Goal: Communication & Community: Answer question/provide support

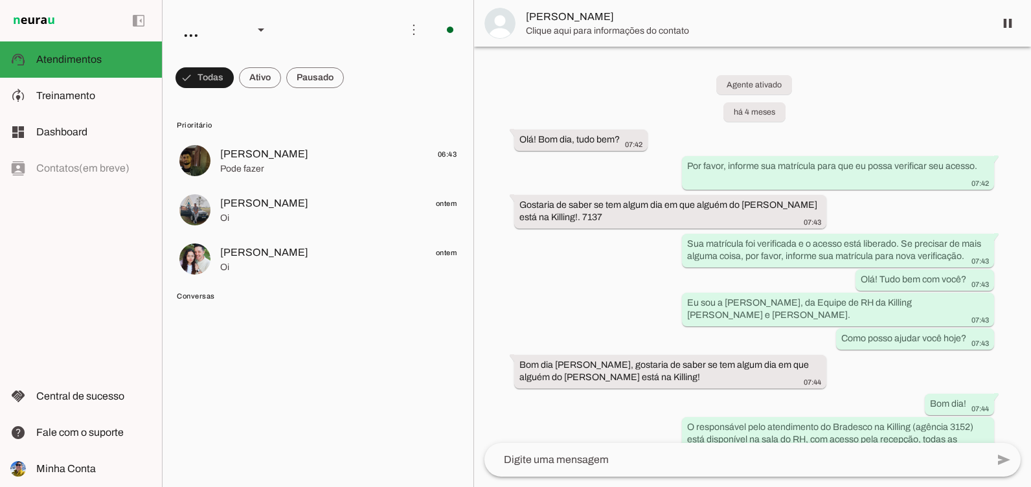
scroll to position [3736, 0]
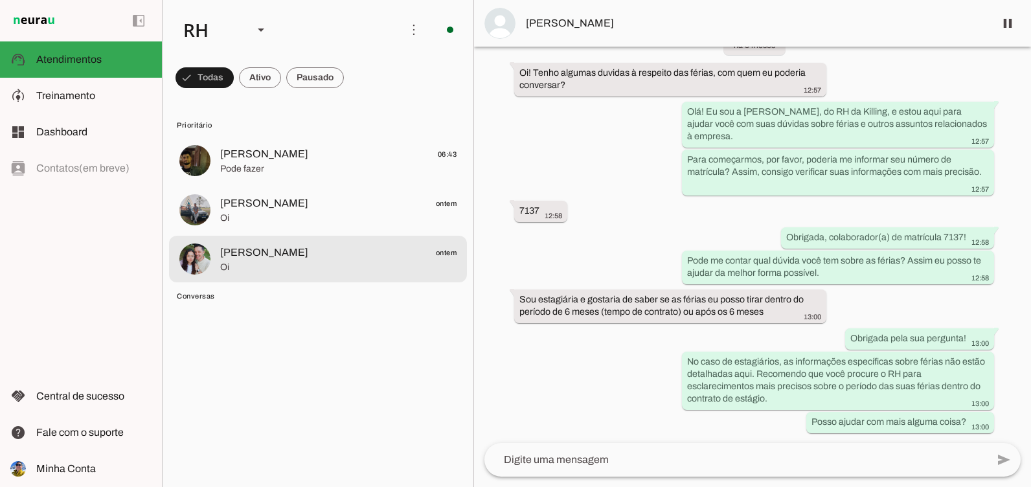
click at [312, 249] on span "[PERSON_NAME] ontem" at bounding box center [338, 253] width 236 height 16
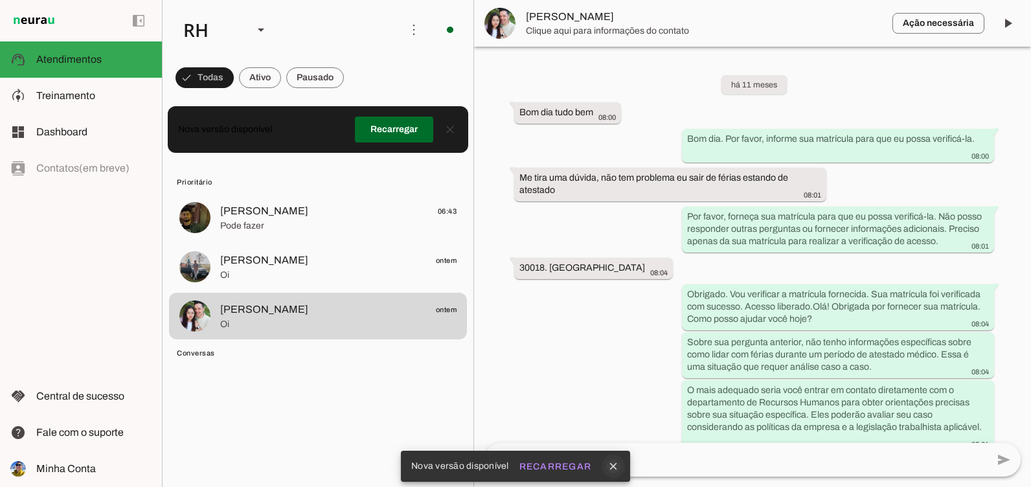
click at [616, 464] on icon "close" at bounding box center [614, 467] width 12 height 12
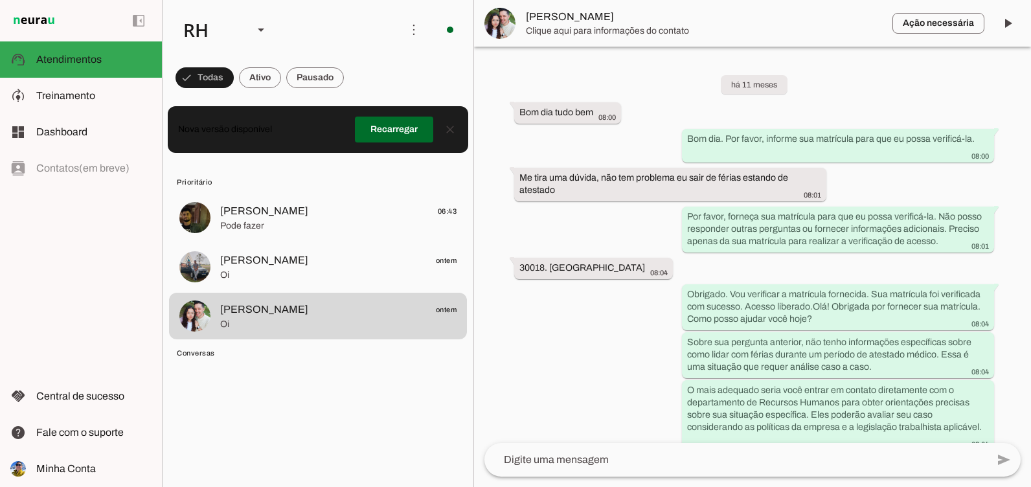
scroll to position [13225, 0]
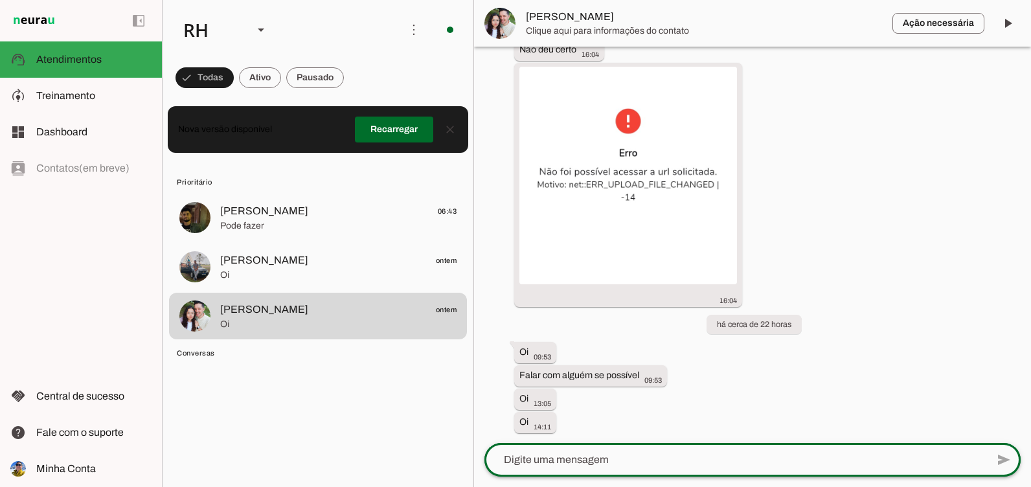
click at [585, 451] on div at bounding box center [736, 460] width 503 height 34
click at [585, 451] on div "Bom" at bounding box center [736, 460] width 503 height 34
click at [584, 451] on div "Bom" at bounding box center [736, 460] width 503 height 34
click at [565, 463] on textarea "Bom" at bounding box center [736, 460] width 503 height 16
type textarea "Bom dia, [PERSON_NAME], tudo bem?"
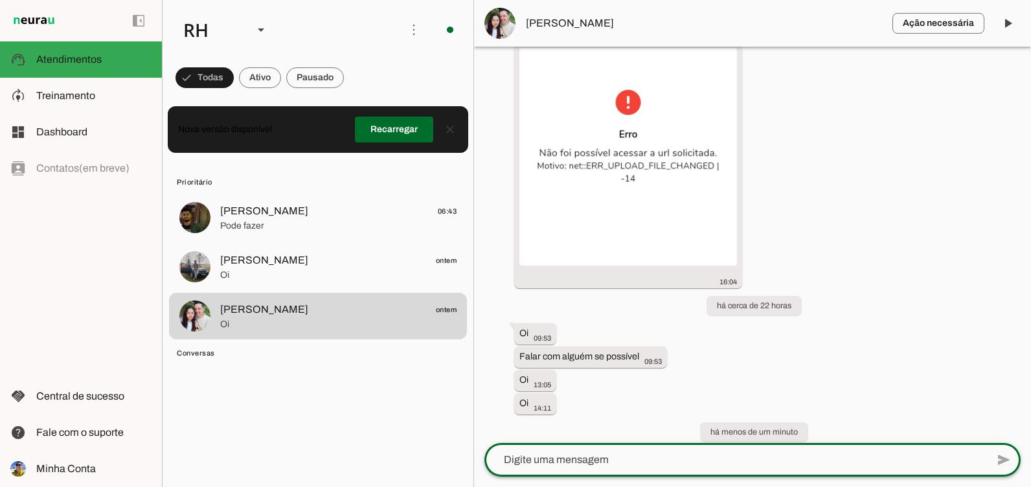
scroll to position [13282, 0]
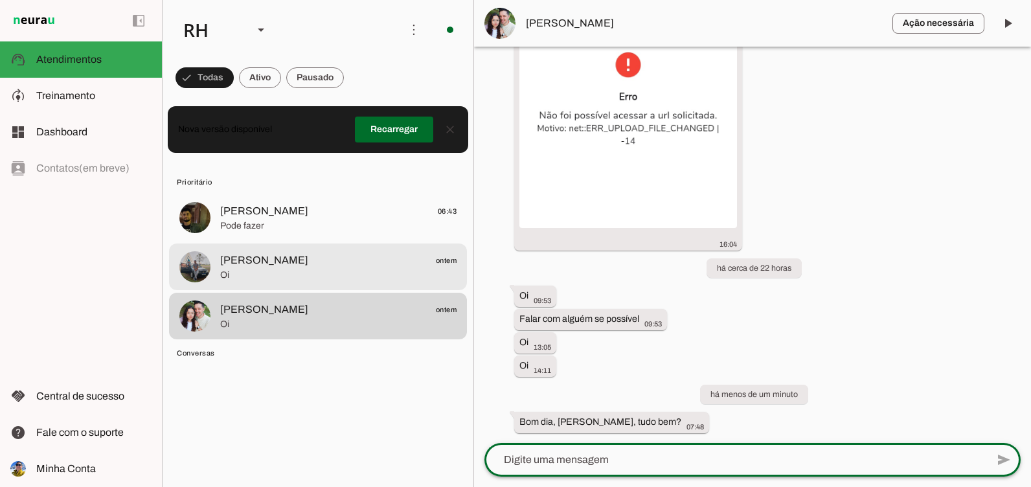
click at [264, 264] on span "[PERSON_NAME]" at bounding box center [264, 261] width 88 height 16
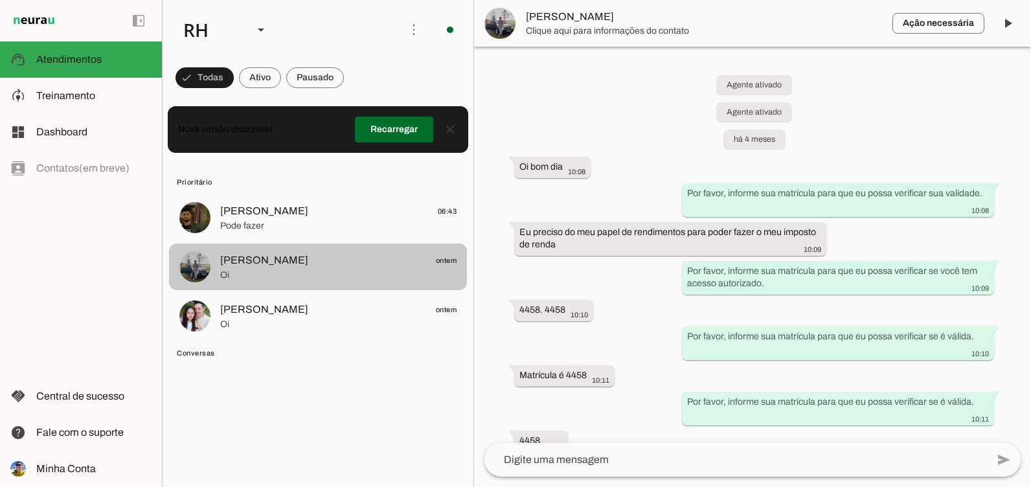
scroll to position [1149, 0]
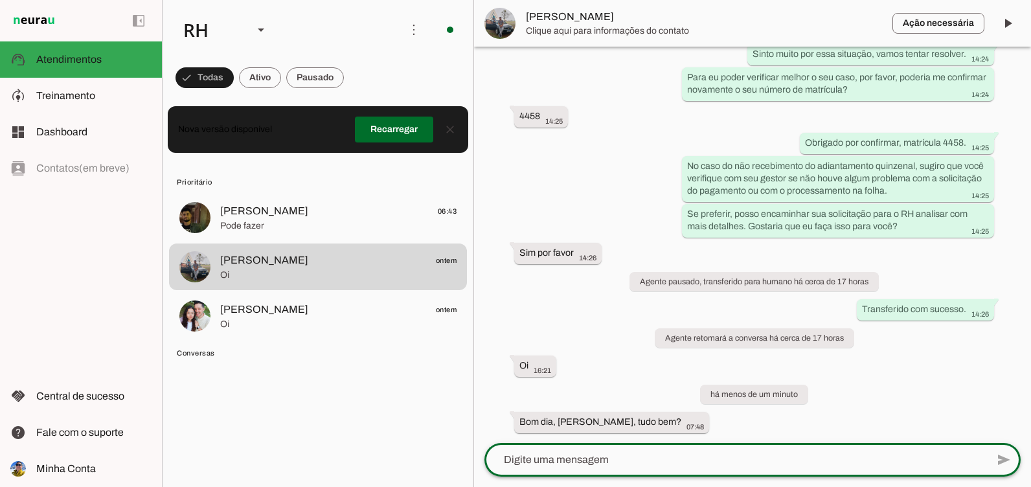
click at [565, 463] on textarea at bounding box center [736, 460] width 503 height 16
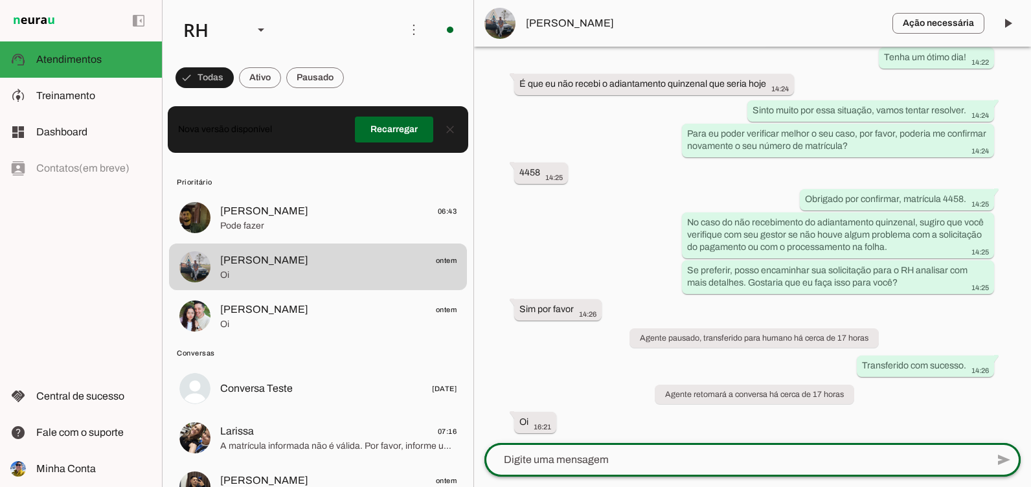
scroll to position [1093, 0]
type textarea "Bom dia, [PERSON_NAME], tudo bem?"
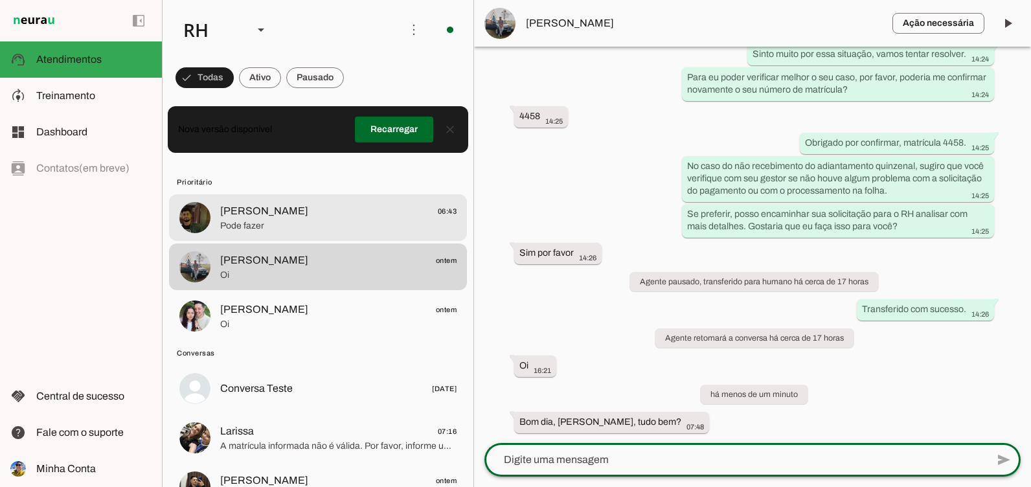
click at [262, 221] on span "Pode fazer" at bounding box center [338, 226] width 236 height 13
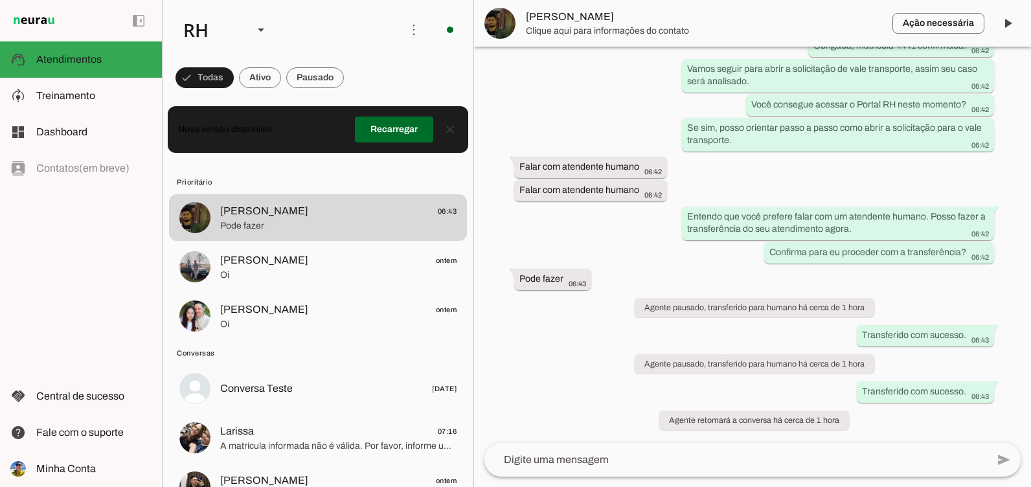
scroll to position [3474, 0]
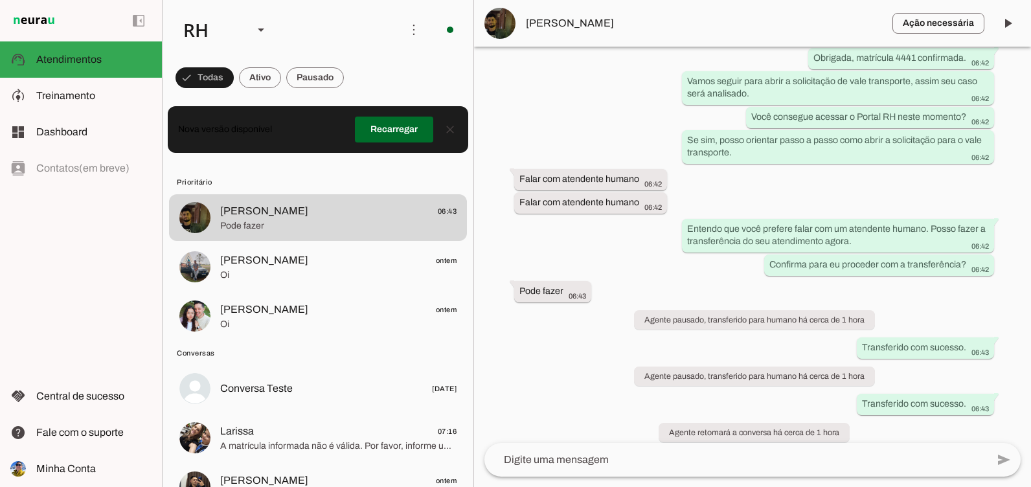
click at [524, 464] on textarea at bounding box center [736, 460] width 503 height 16
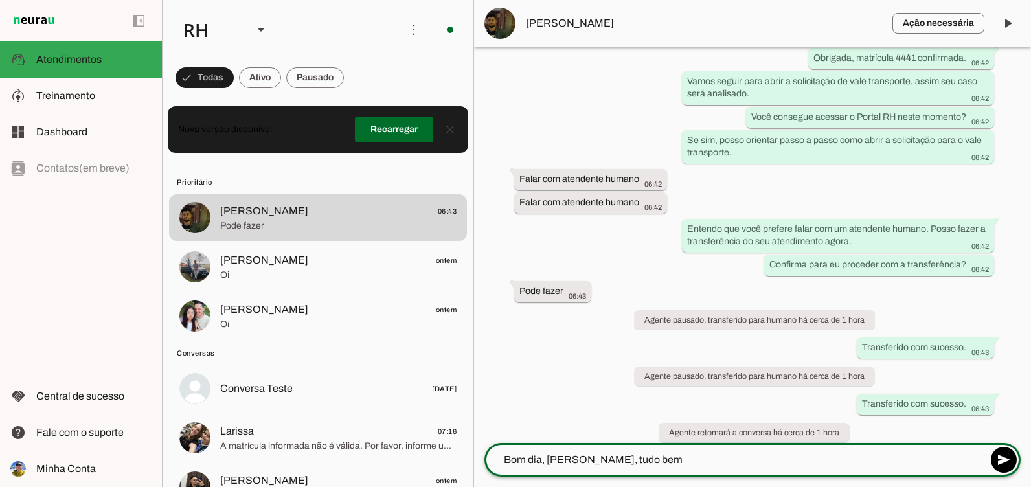
type textarea "Bom dia, [PERSON_NAME], tudo bem?"
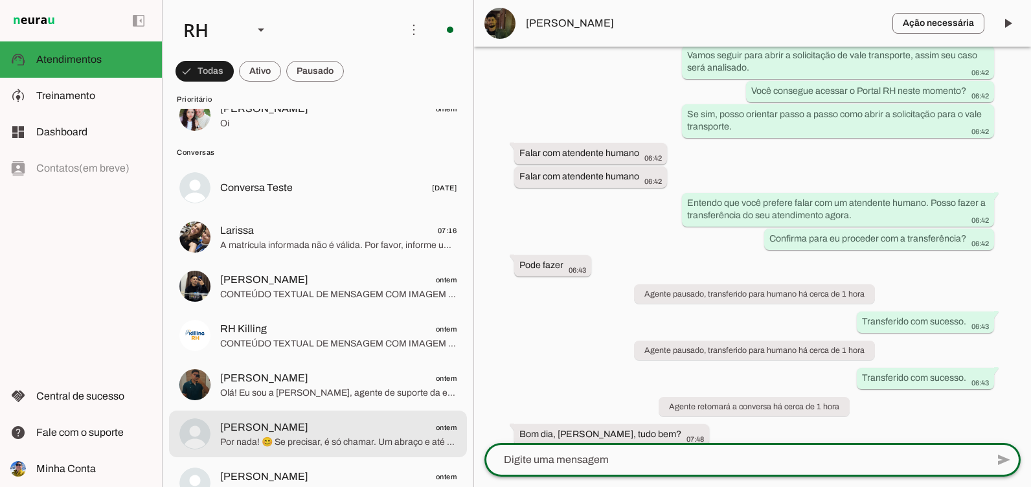
scroll to position [194, 0]
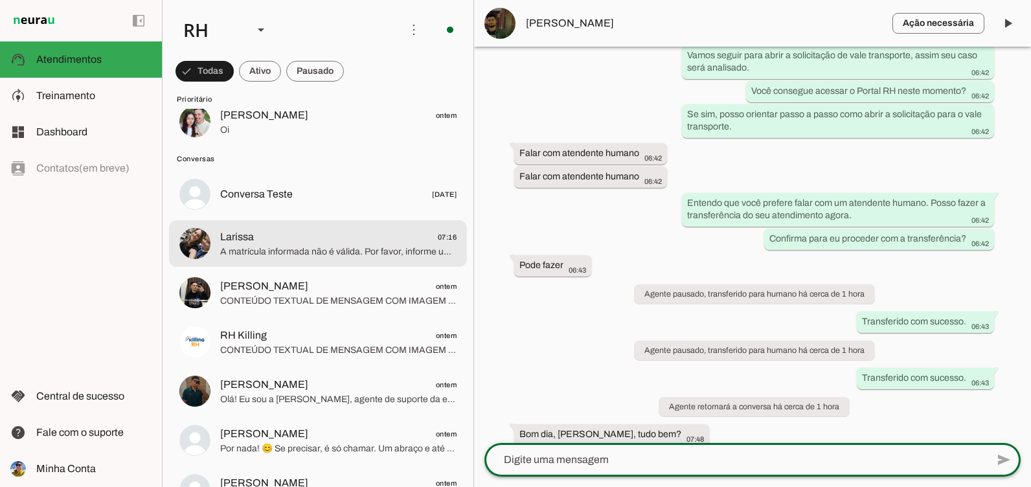
click at [364, 248] on span "A matrícula informada não é válida. Por favor, informe uma matrícula válida par…" at bounding box center [338, 251] width 236 height 13
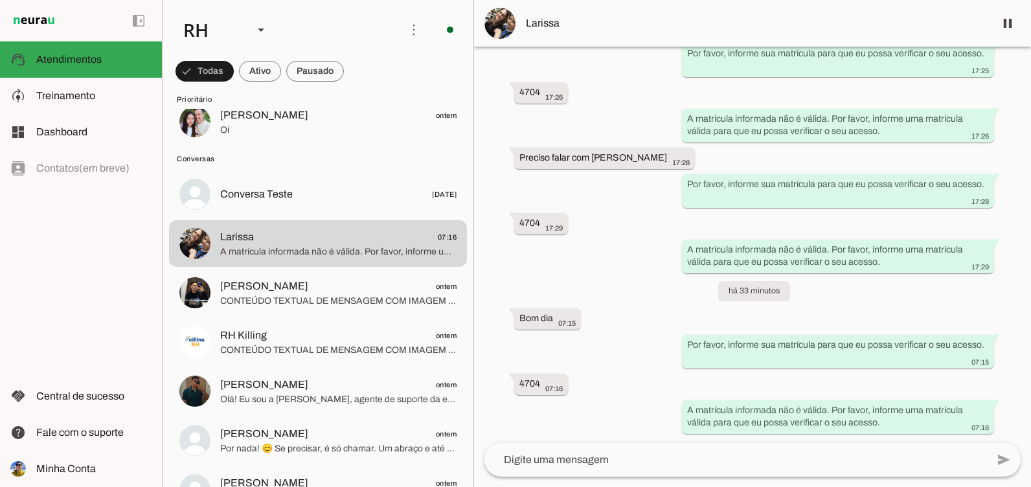
scroll to position [613, 0]
click at [602, 467] on textarea at bounding box center [736, 460] width 503 height 16
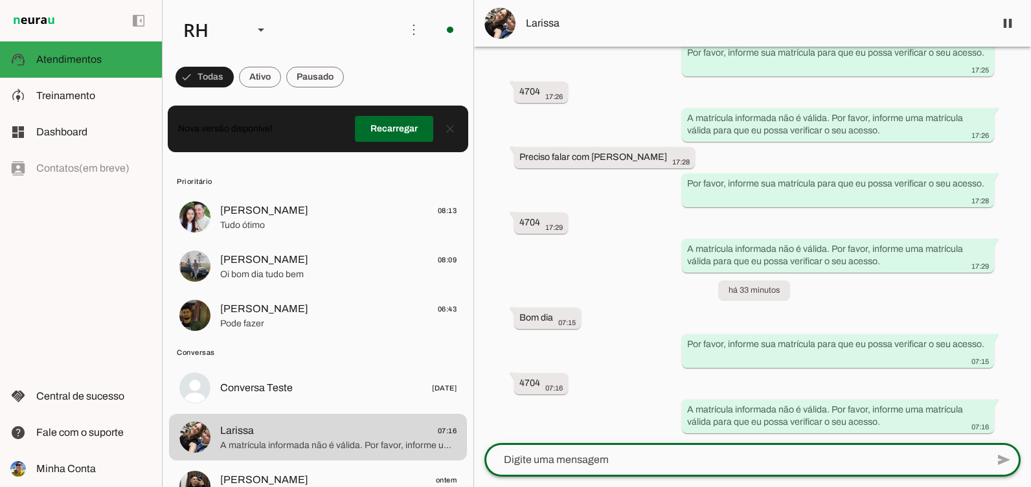
scroll to position [0, 0]
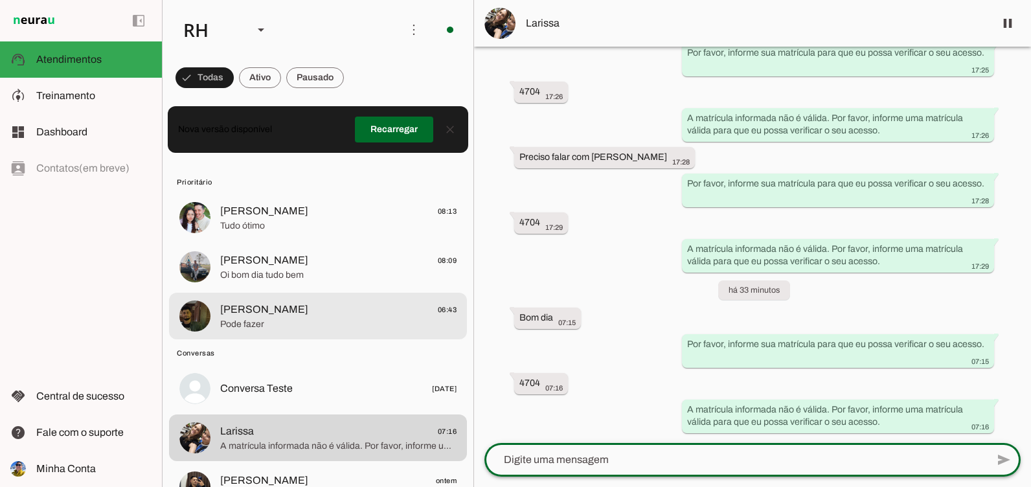
click at [287, 316] on span "[PERSON_NAME]" at bounding box center [264, 310] width 88 height 16
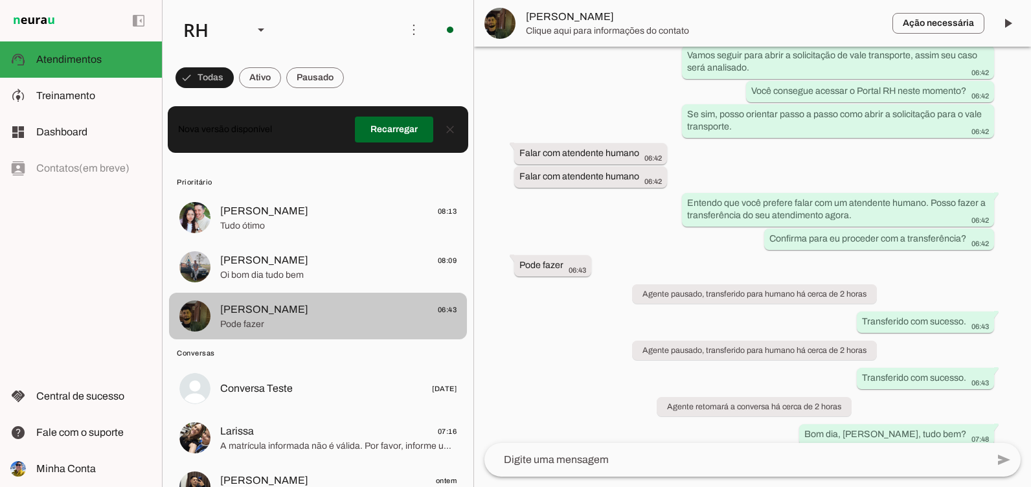
scroll to position [3500, 0]
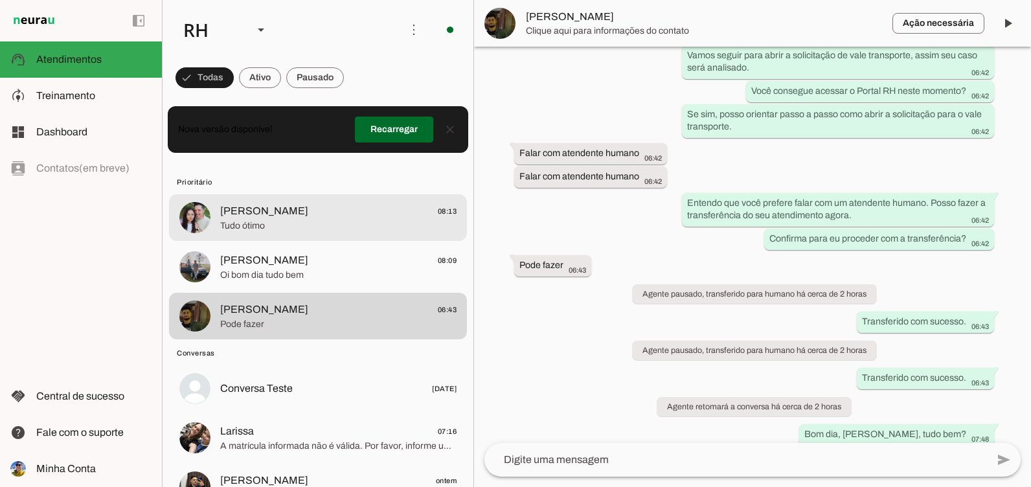
click at [251, 216] on span "[PERSON_NAME]" at bounding box center [264, 211] width 88 height 16
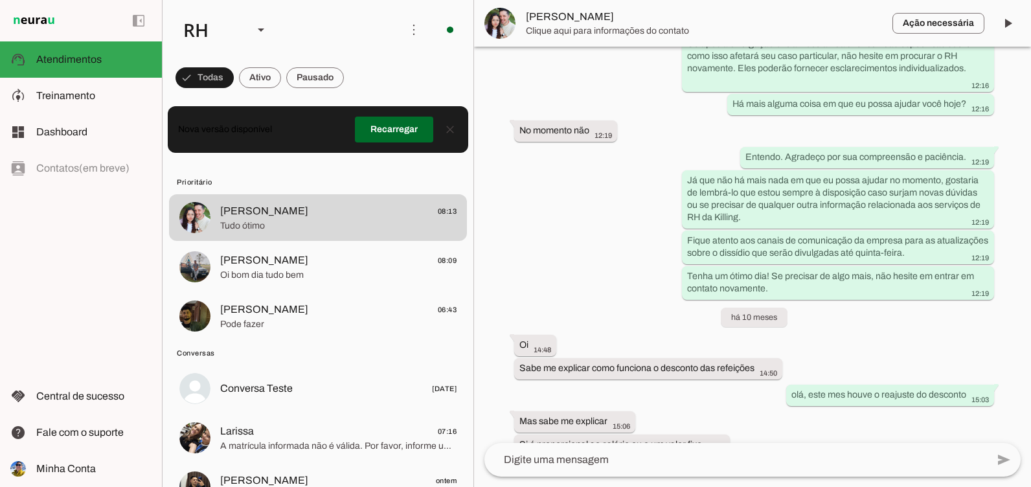
scroll to position [13308, 0]
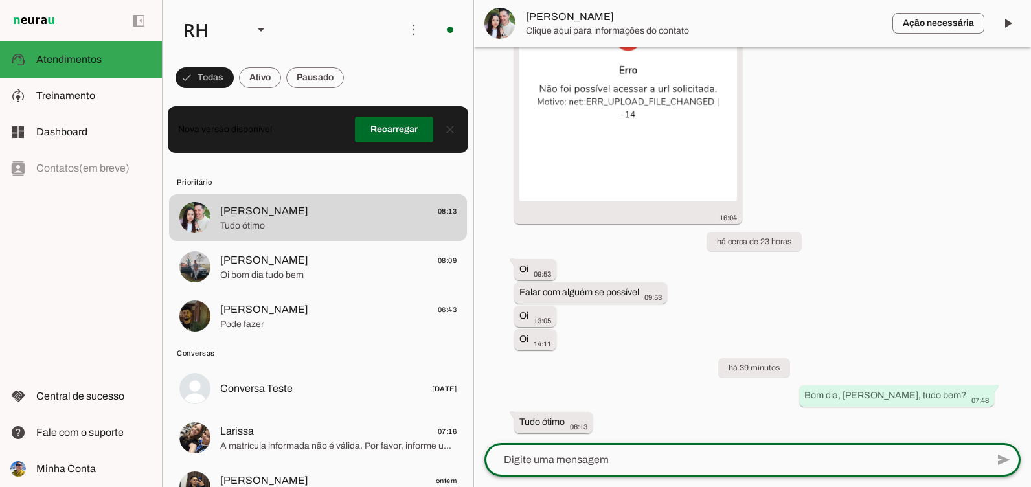
click at [558, 463] on textarea at bounding box center [736, 460] width 503 height 16
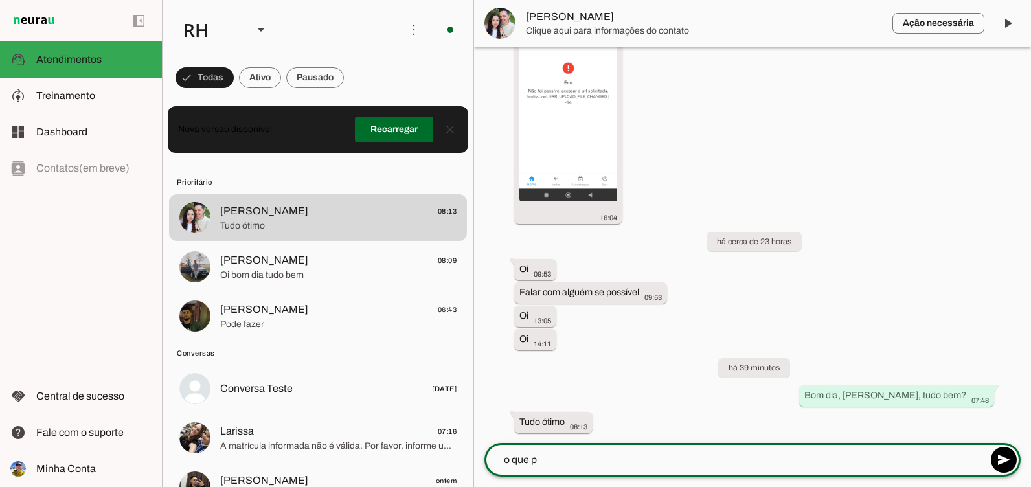
click at [558, 463] on textarea "o que p" at bounding box center [736, 460] width 503 height 16
type textarea "o que podemos ajudar?"
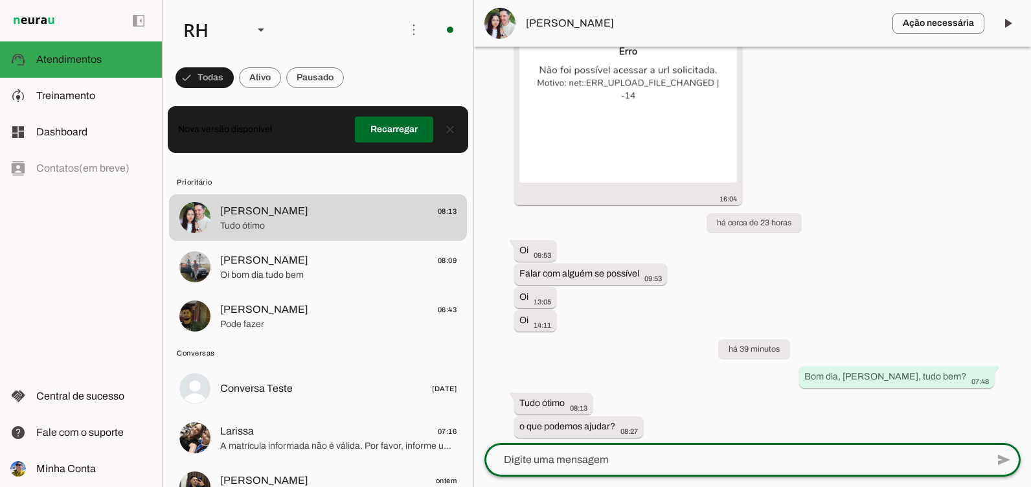
scroll to position [13331, 0]
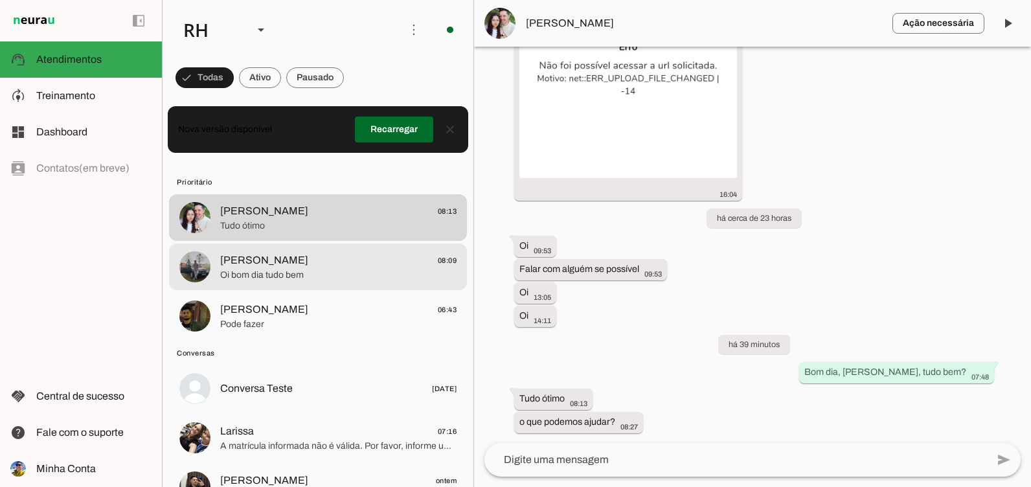
click at [369, 278] on span "Oi bom dia tudo bem" at bounding box center [338, 275] width 236 height 13
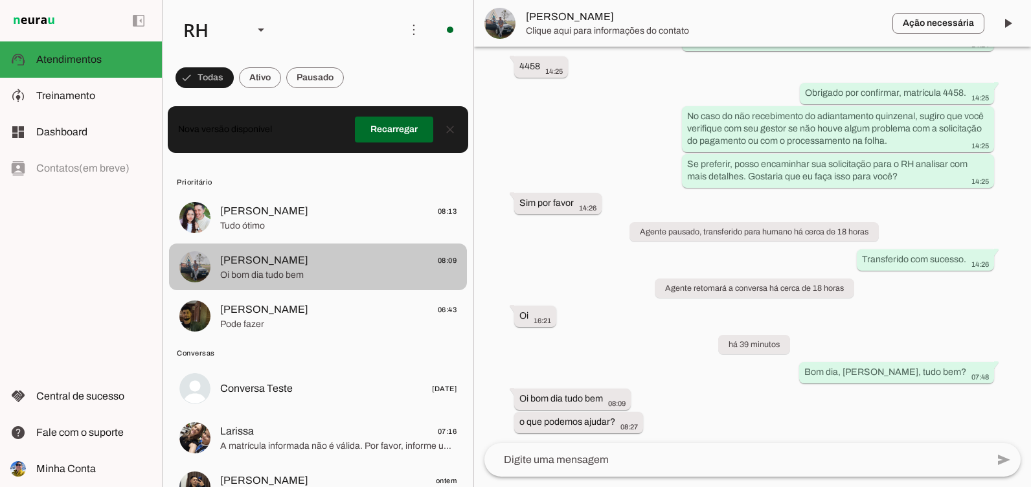
scroll to position [1199, 0]
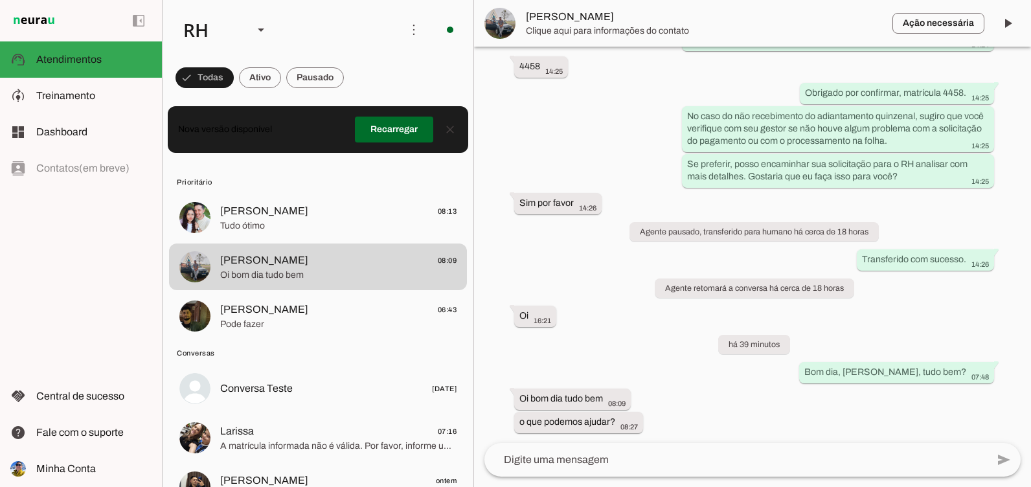
click at [577, 458] on textarea at bounding box center [736, 460] width 503 height 16
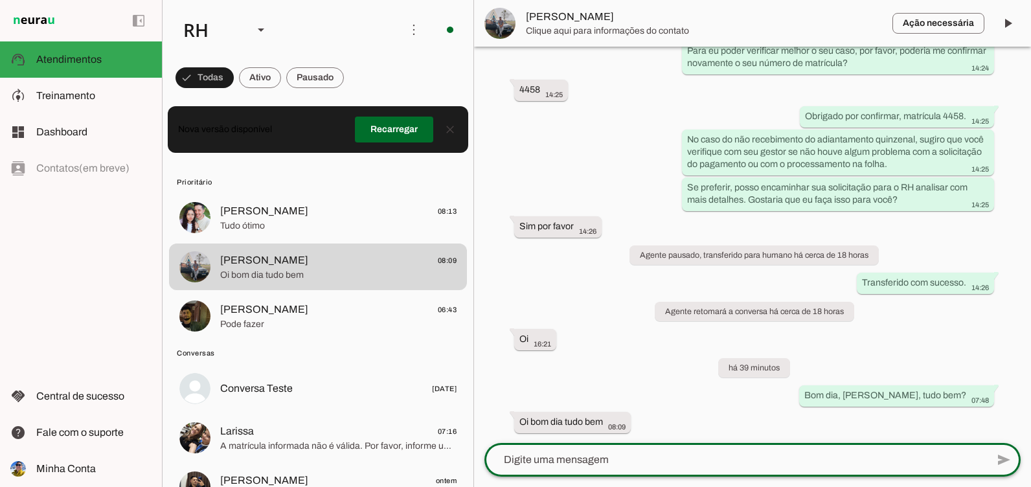
scroll to position [1176, 0]
type textarea "o que podemos ajudar?"
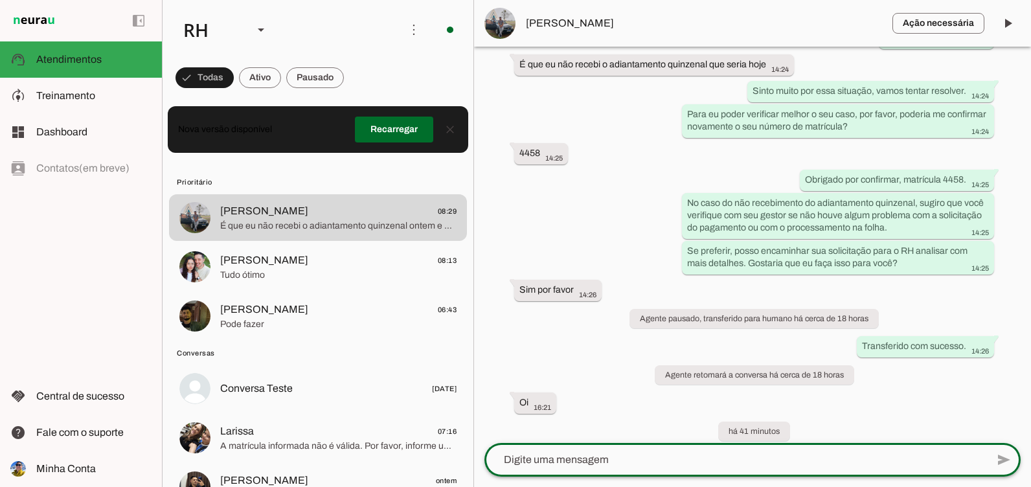
scroll to position [1241, 0]
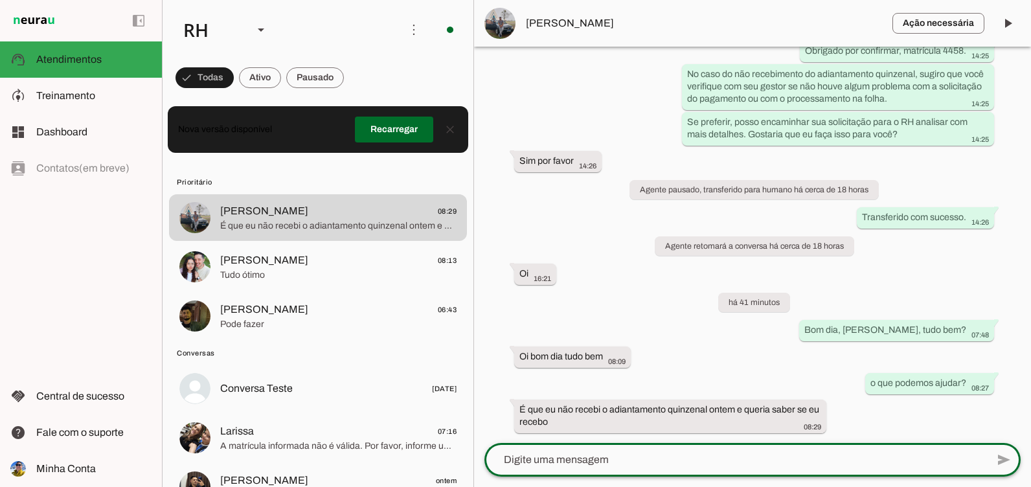
click at [629, 457] on textarea at bounding box center [736, 460] width 503 height 16
type textarea "como você possui 15 dias de férias dentro de setembro ("
type md-outlined-text-field "como você possui 15 dias de férias dentro de setembro ("
type textarea "como você possui 15 dias de férias dentro de setembro (15/09 -"
type md-outlined-text-field "como você possui 15 dias de férias dentro de setembro (15/09 -"
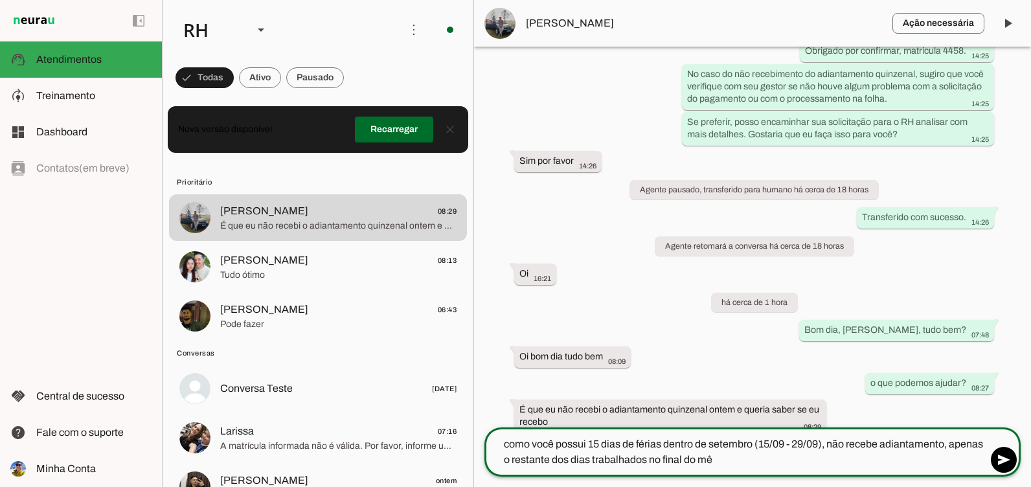
type textarea "como você possui 15 dias de férias dentro de setembro (15/09 - 29/09), não rece…"
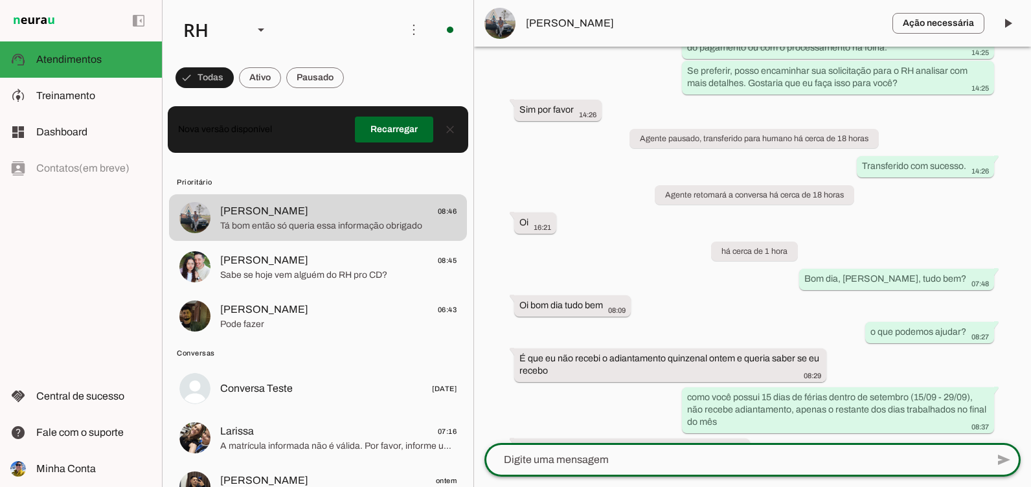
scroll to position [1319, 0]
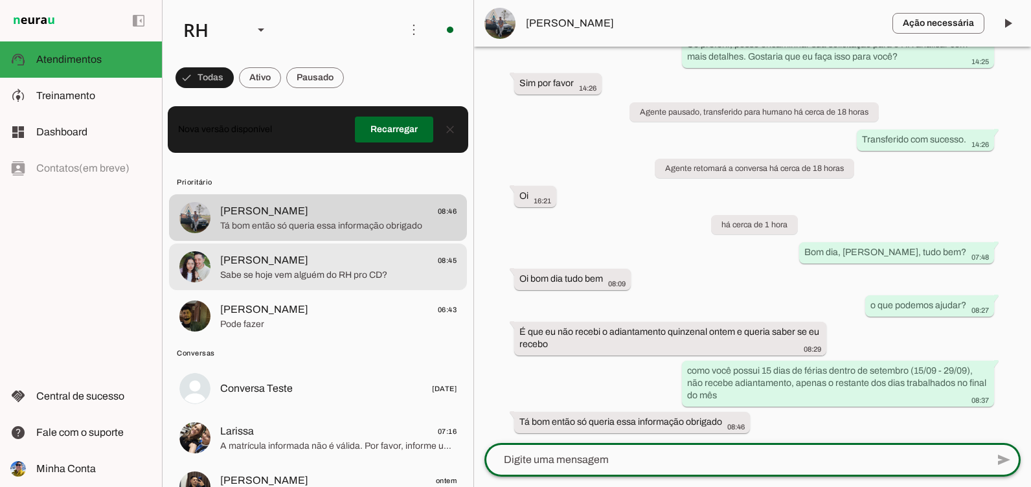
click at [330, 271] on span "Sabe se hoje vem alguém do RH pro CD?" at bounding box center [338, 275] width 236 height 13
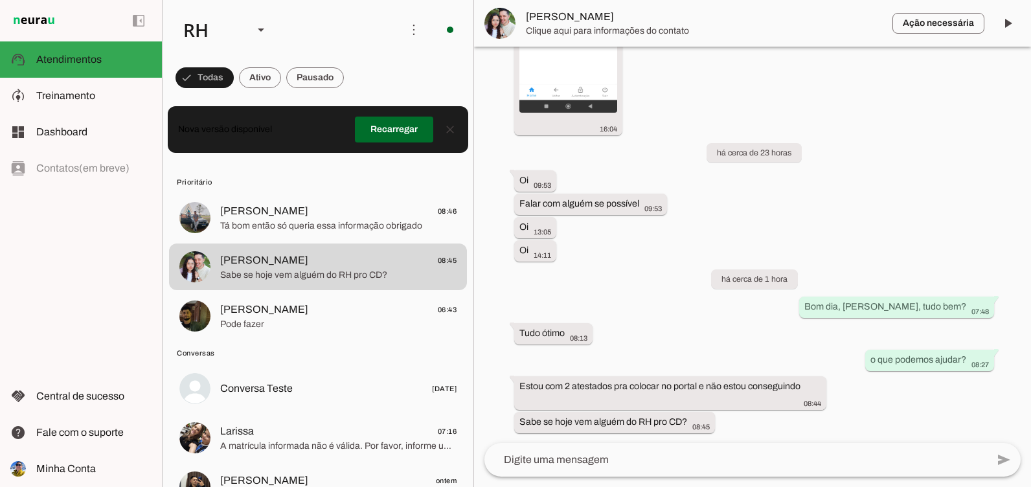
scroll to position [13397, 0]
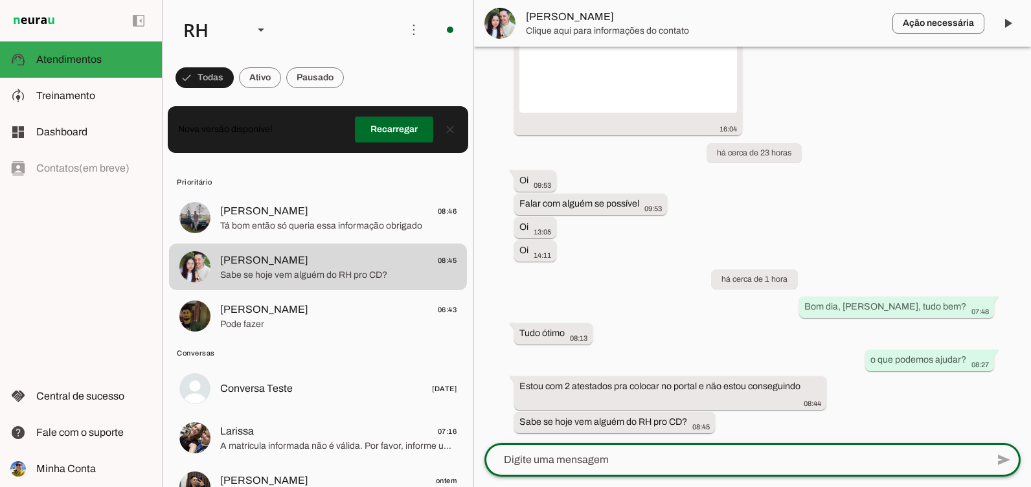
click at [575, 457] on textarea at bounding box center [736, 460] width 503 height 16
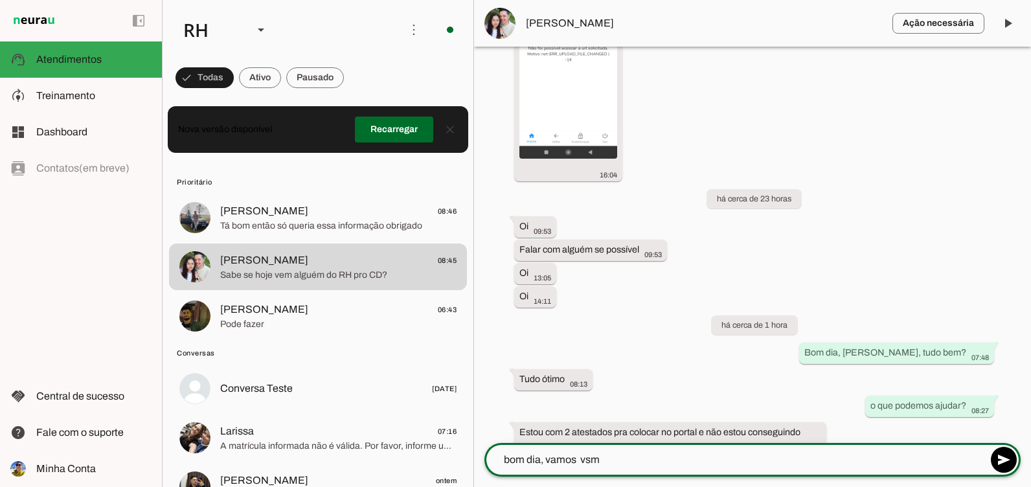
scroll to position [13396, 0]
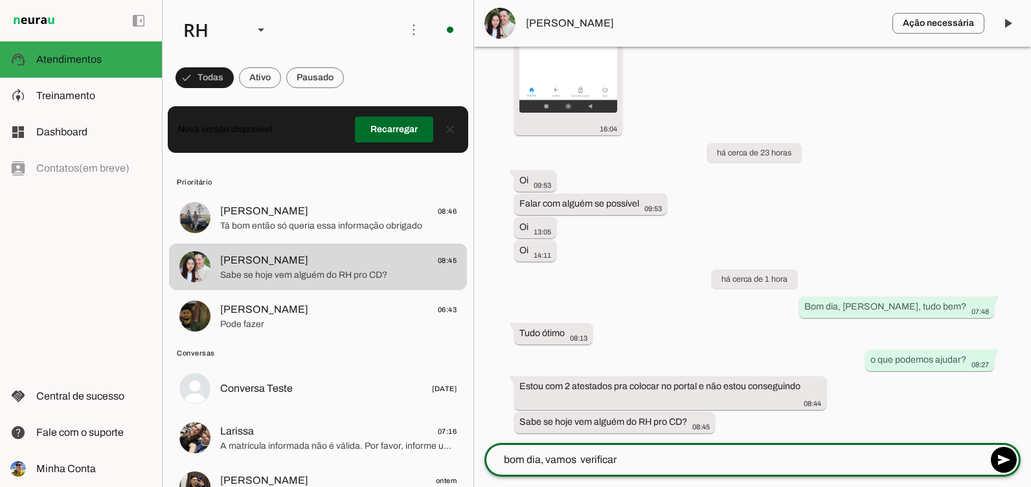
click at [604, 461] on textarea "bom dia, vamos verificar" at bounding box center [736, 460] width 503 height 16
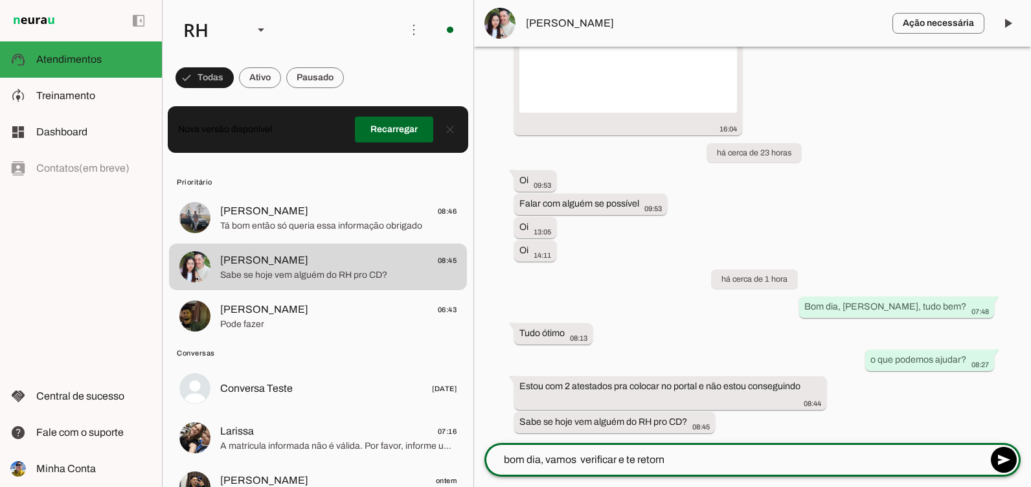
type textarea "bom dia, vamos verificar e te retorno"
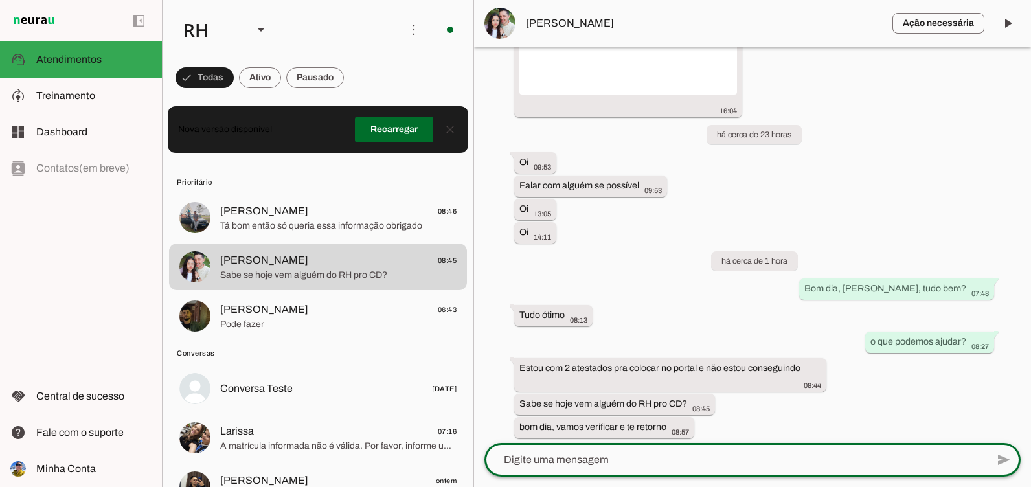
scroll to position [13420, 0]
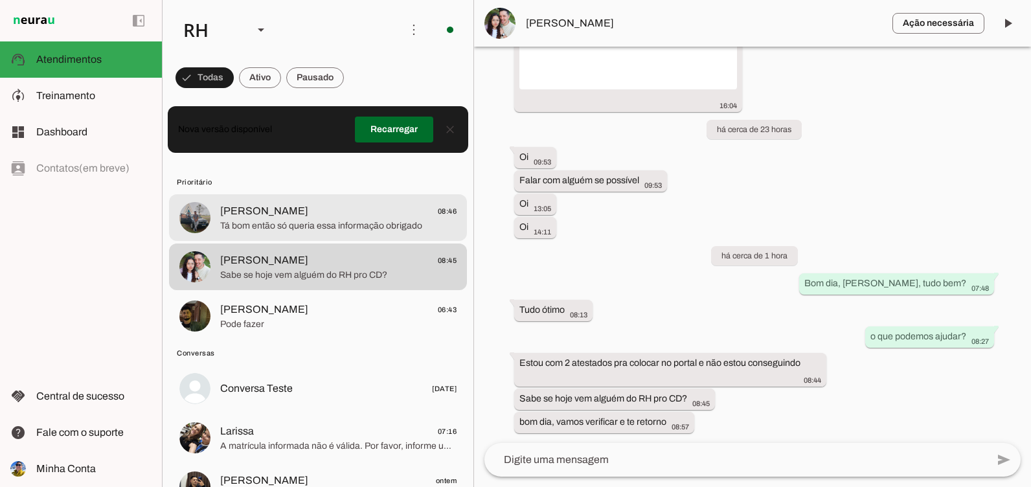
click at [383, 211] on span "[PERSON_NAME] 08:46" at bounding box center [338, 211] width 236 height 16
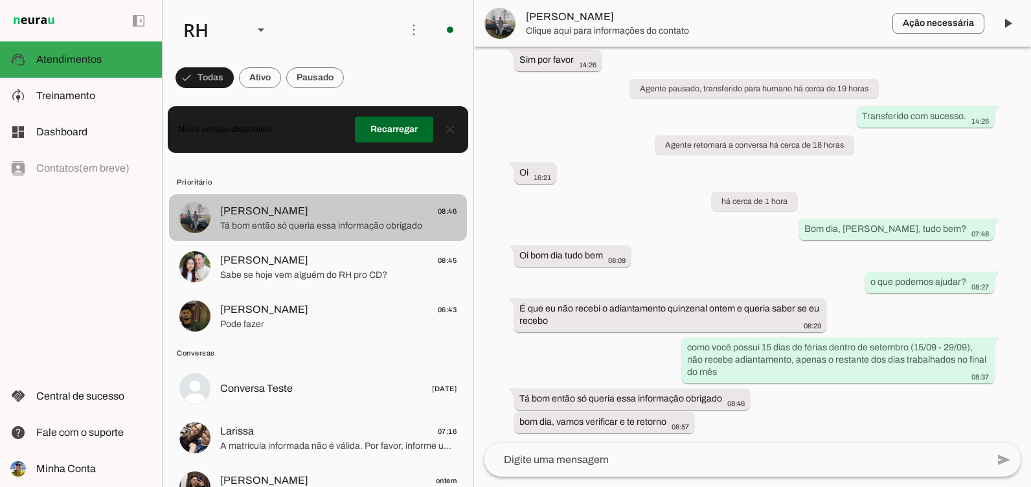
scroll to position [1342, 0]
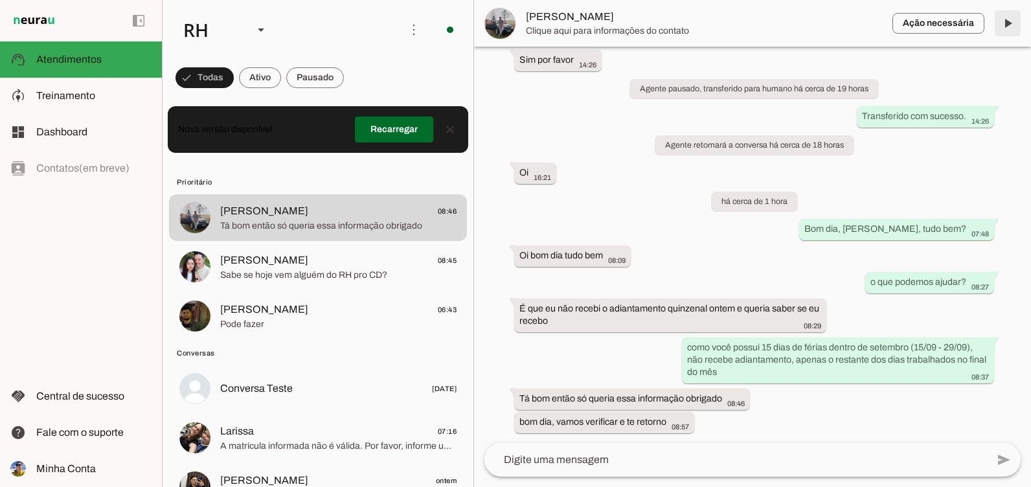
click at [1010, 28] on span at bounding box center [1007, 23] width 31 height 31
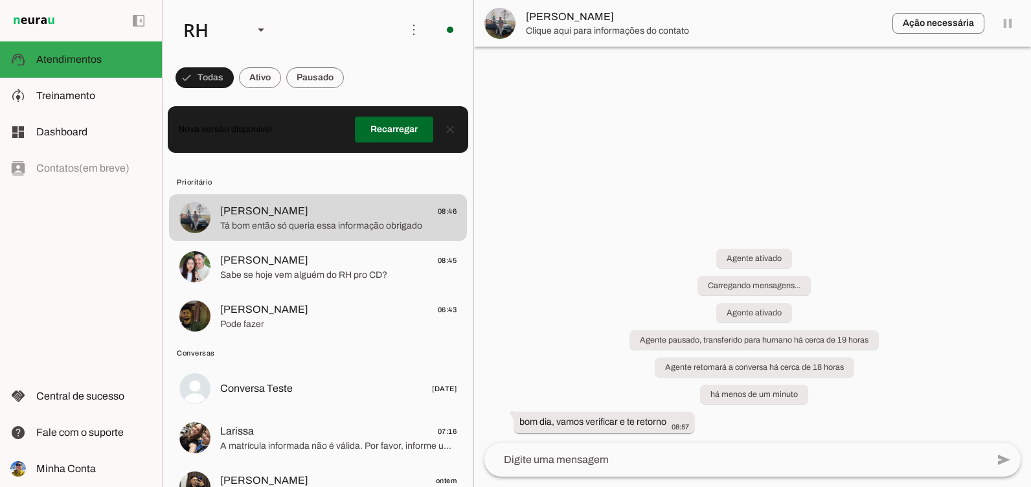
scroll to position [0, 0]
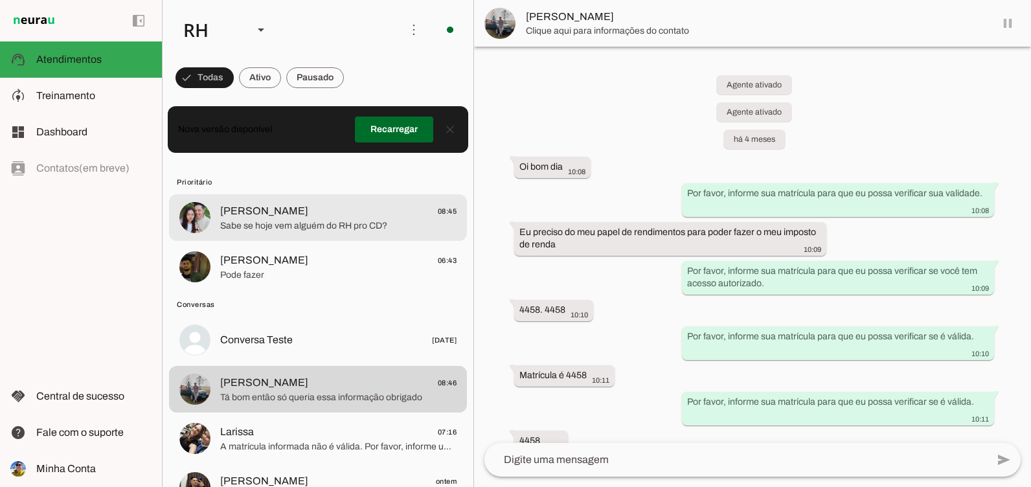
click at [298, 225] on span "Sabe se hoje vem alguém do RH pro CD?" at bounding box center [338, 226] width 236 height 13
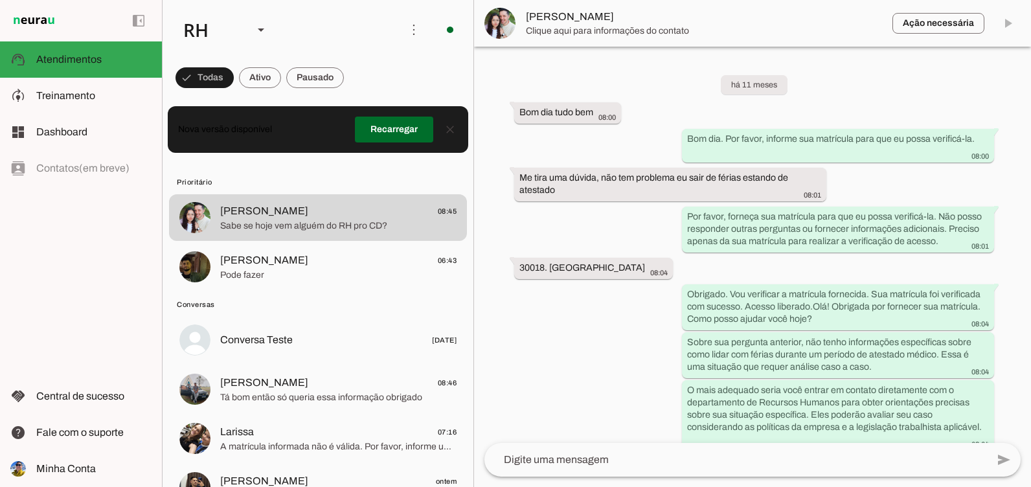
scroll to position [13423, 0]
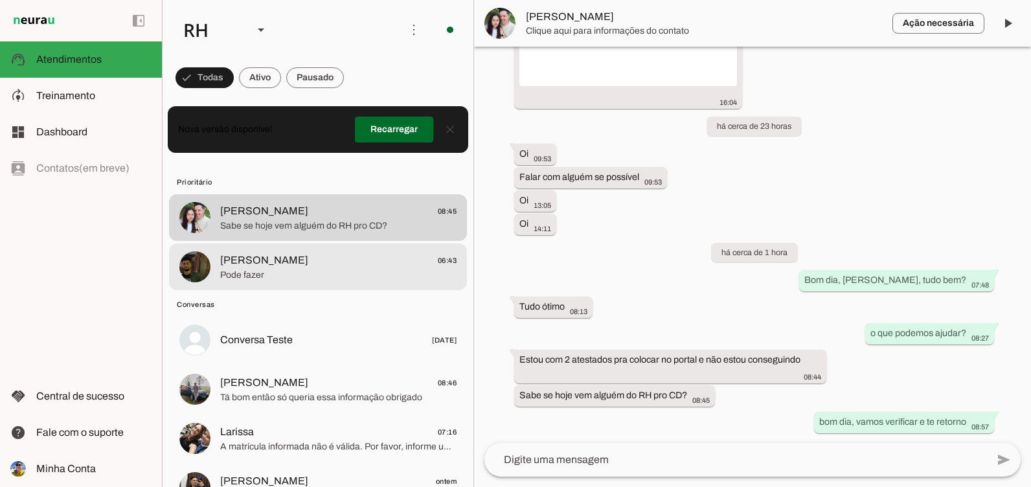
click at [325, 273] on span "Pode fazer" at bounding box center [338, 275] width 236 height 13
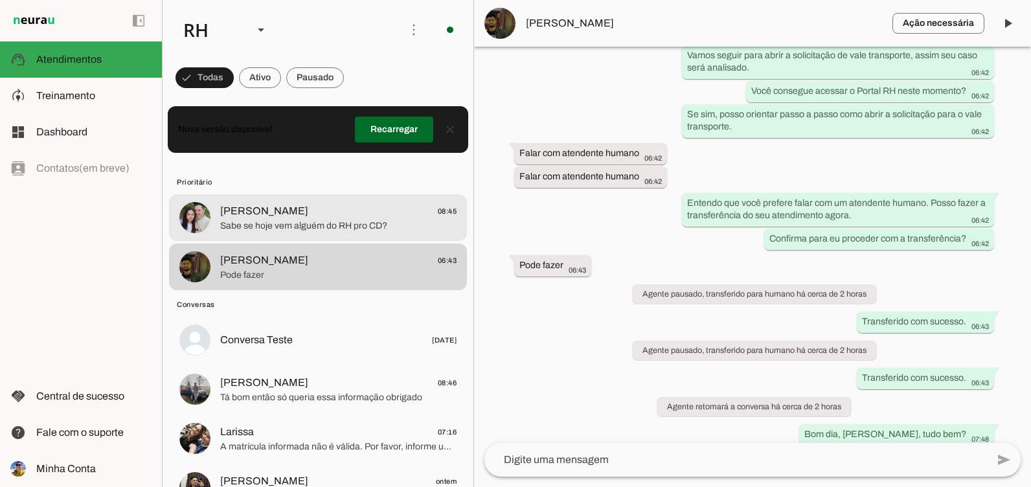
click at [265, 224] on span "Sabe se hoje vem alguém do RH pro CD?" at bounding box center [338, 226] width 236 height 13
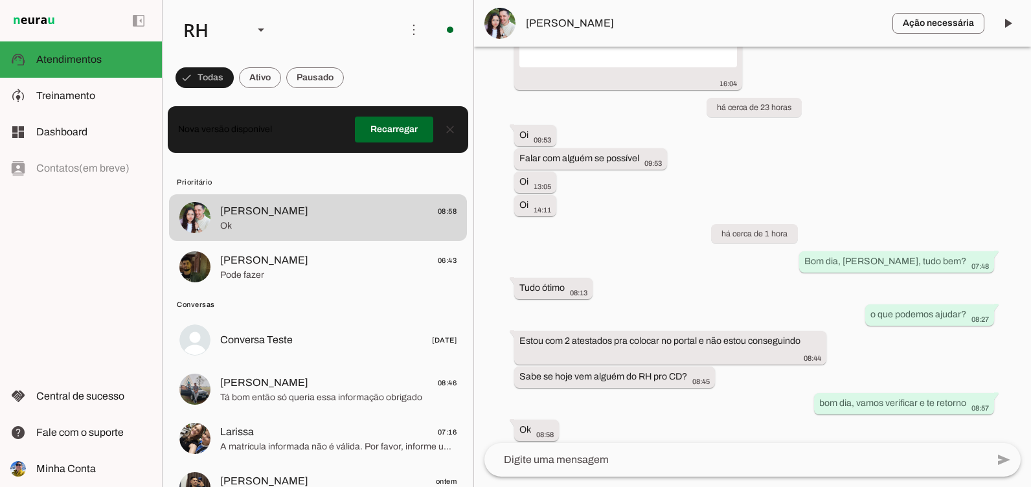
scroll to position [13450, 0]
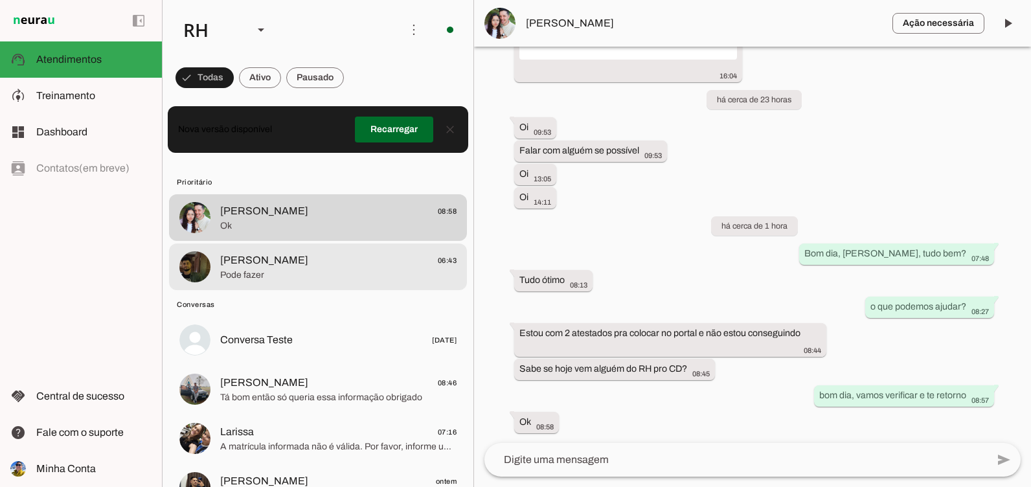
click at [241, 254] on span "[PERSON_NAME]" at bounding box center [264, 261] width 88 height 16
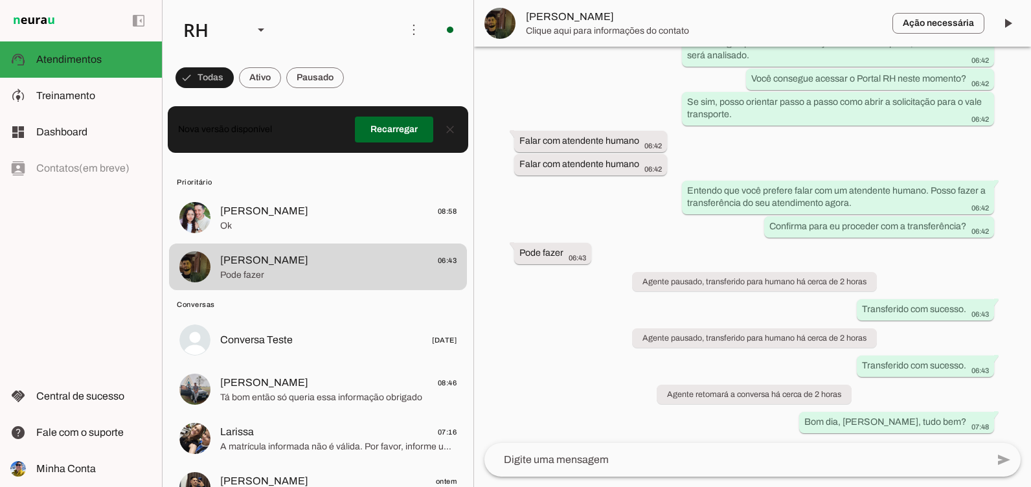
scroll to position [3500, 0]
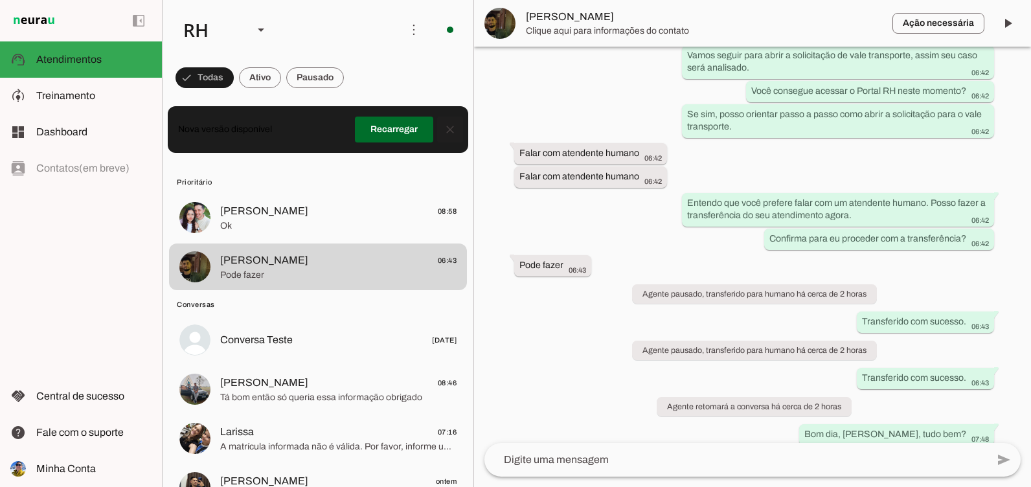
click at [441, 135] on span at bounding box center [450, 129] width 31 height 31
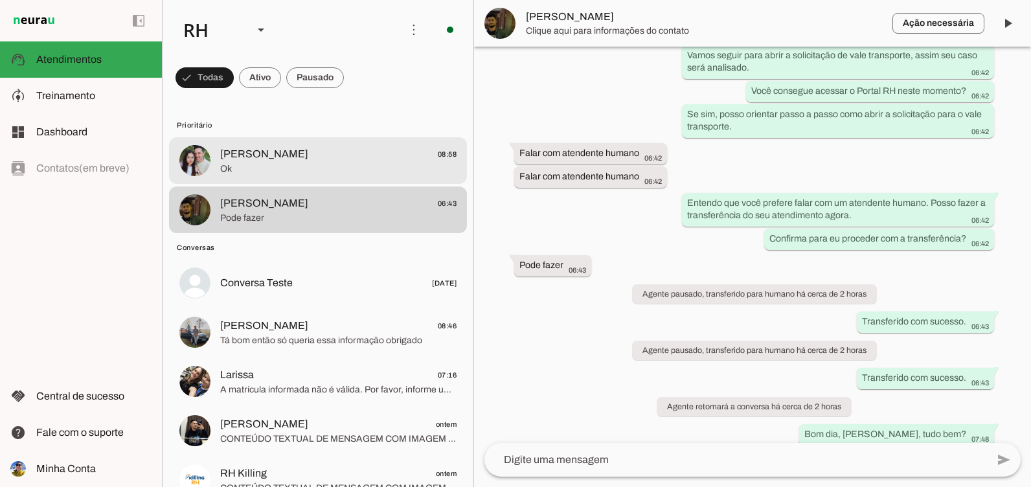
click at [391, 169] on span "Ok" at bounding box center [338, 169] width 236 height 13
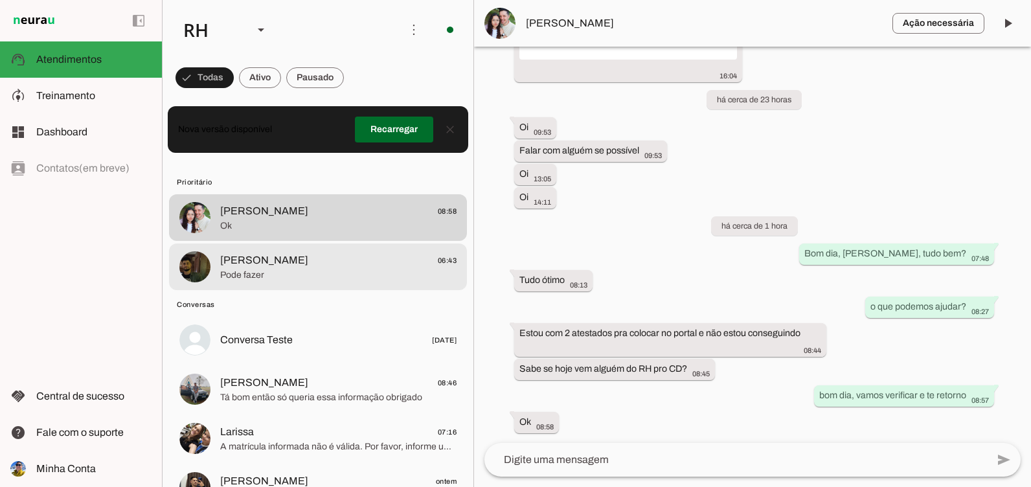
click at [360, 273] on span "Pode fazer" at bounding box center [338, 275] width 236 height 13
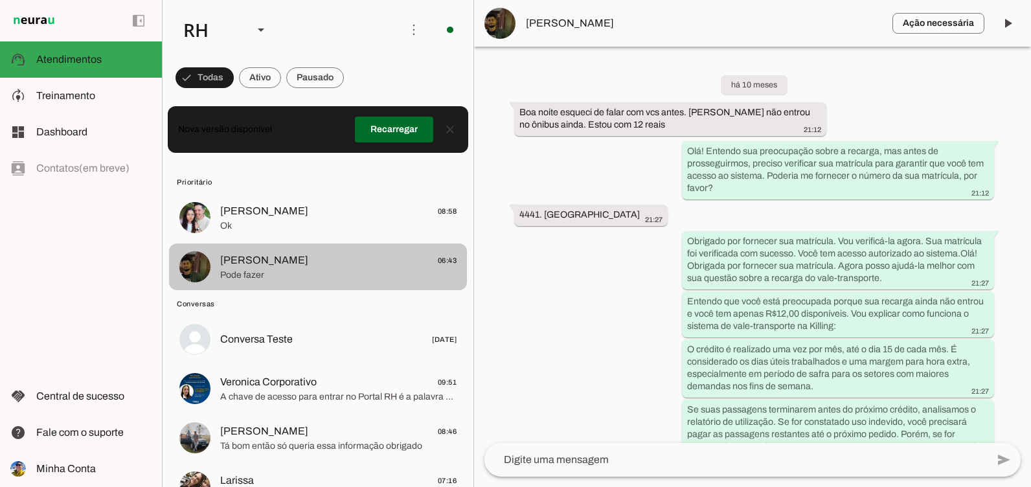
click at [309, 260] on span "[PERSON_NAME] 06:43" at bounding box center [338, 261] width 236 height 16
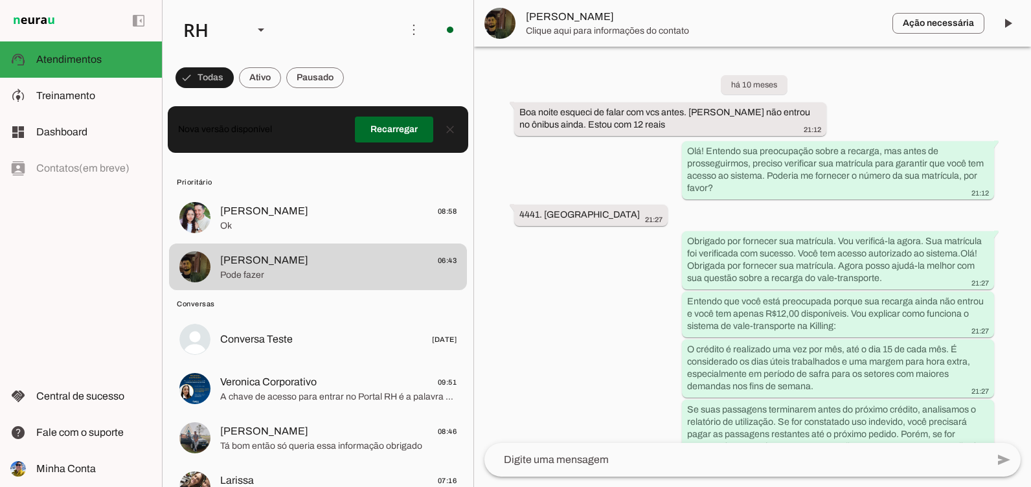
click at [306, 242] on lit-virtualizer "[PERSON_NAME] 08:58 Ok [PERSON_NAME] 06:43 Pode fazer" at bounding box center [318, 243] width 311 height 98
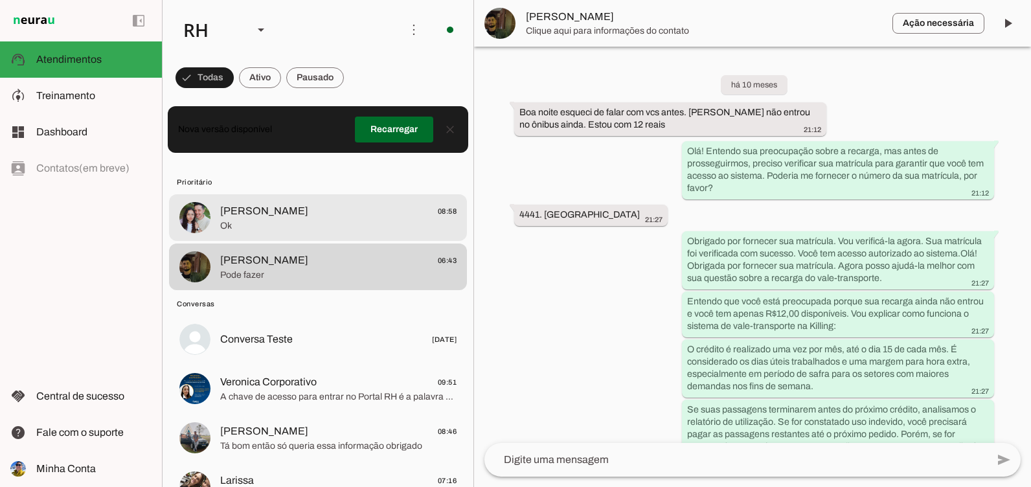
click at [304, 227] on span "Ok" at bounding box center [338, 226] width 236 height 13
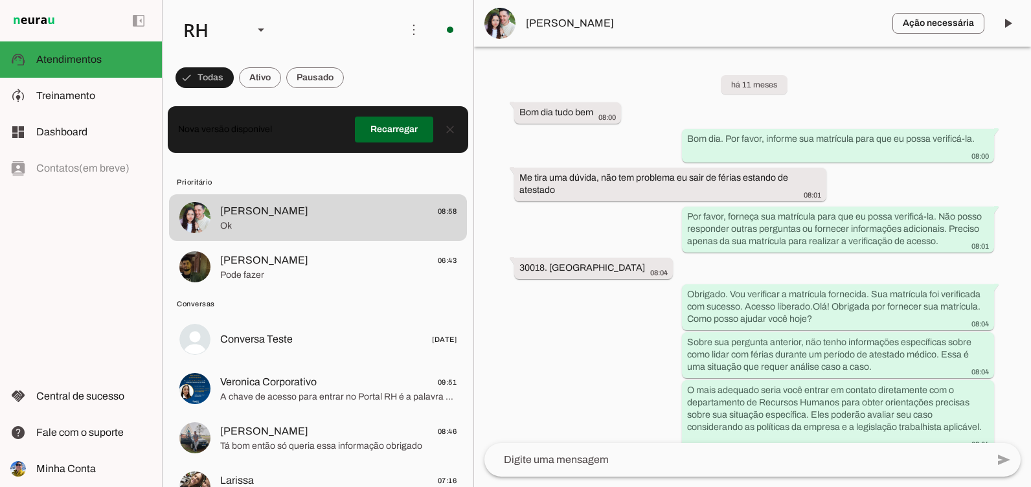
scroll to position [13450, 0]
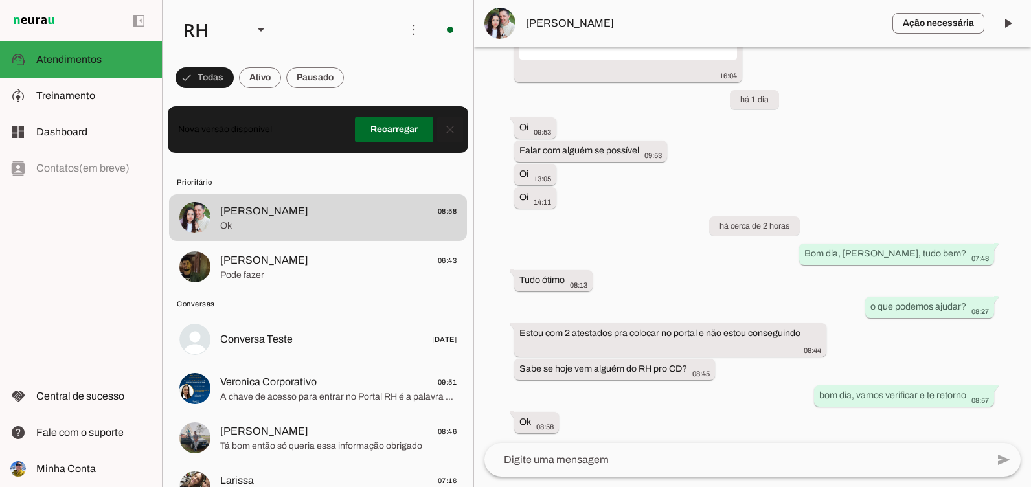
click at [446, 131] on span at bounding box center [450, 129] width 31 height 31
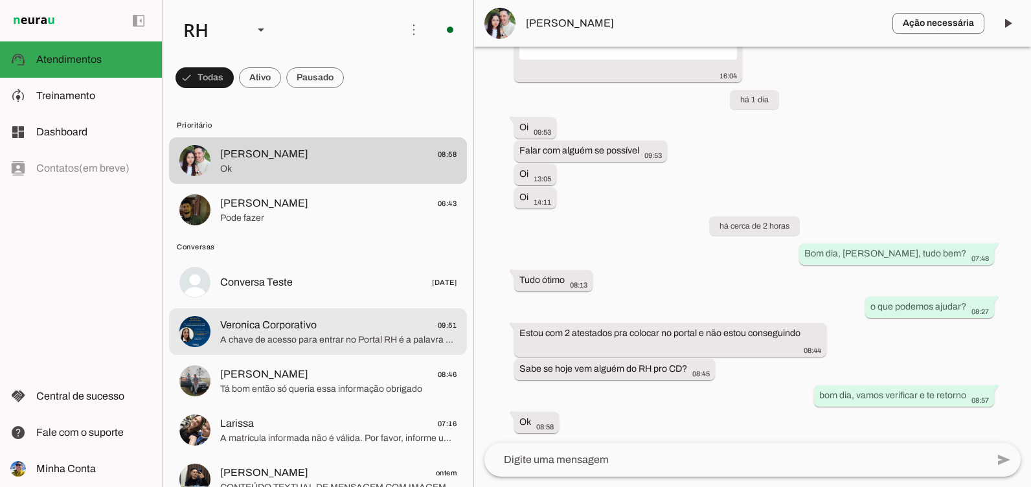
click at [347, 325] on span "Veronica Corporativo 09:51" at bounding box center [338, 325] width 236 height 16
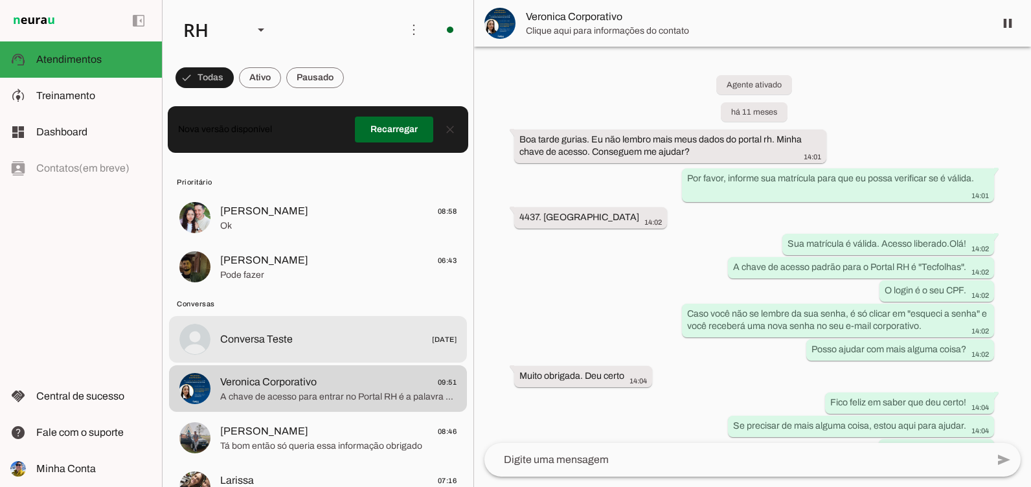
scroll to position [3366, 0]
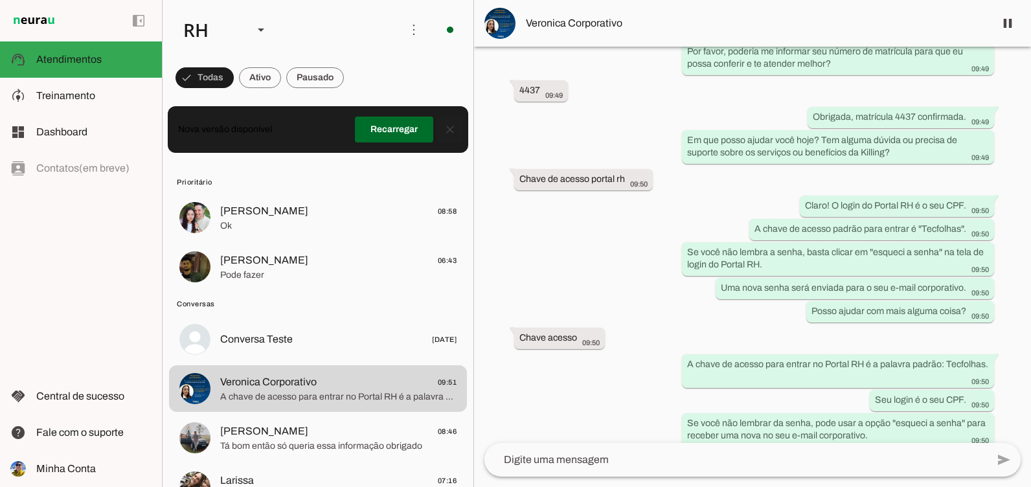
click at [441, 126] on span at bounding box center [450, 129] width 31 height 31
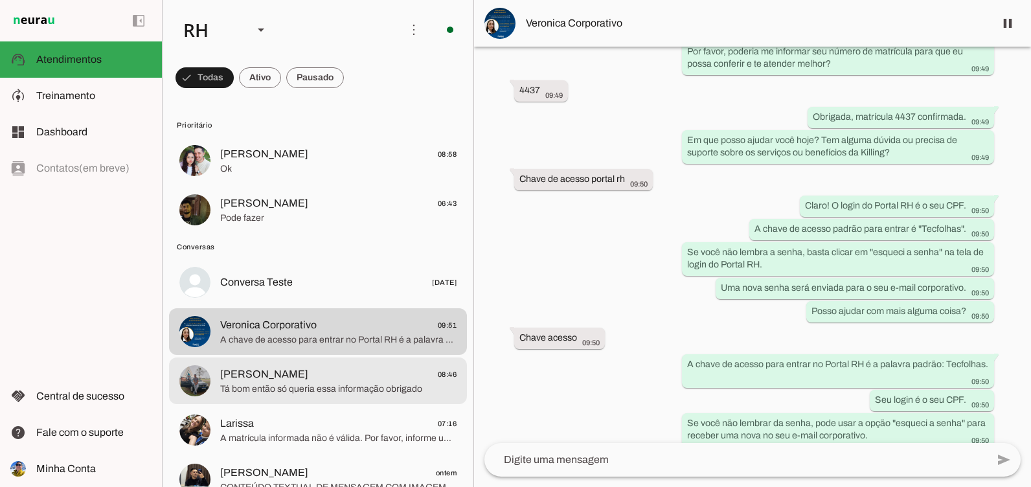
click at [273, 375] on span "[PERSON_NAME]" at bounding box center [264, 375] width 88 height 16
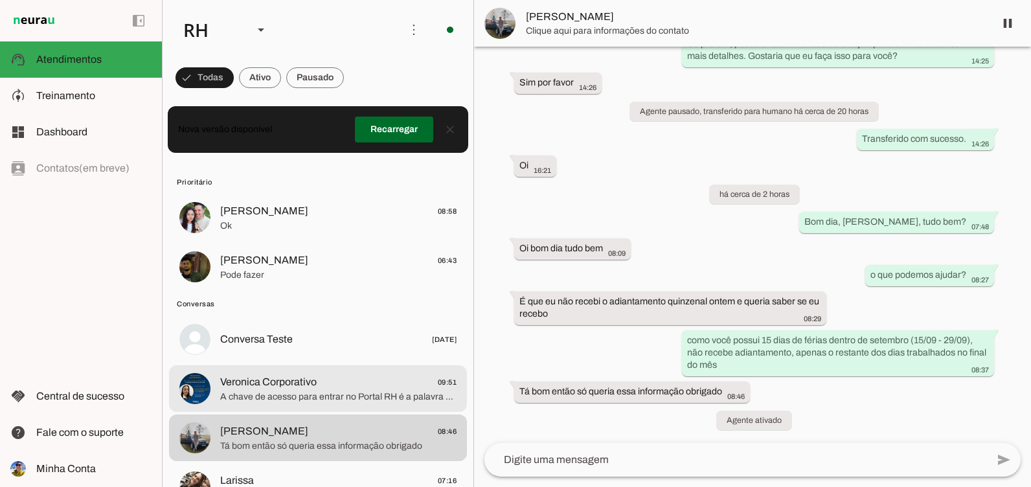
scroll to position [1319, 0]
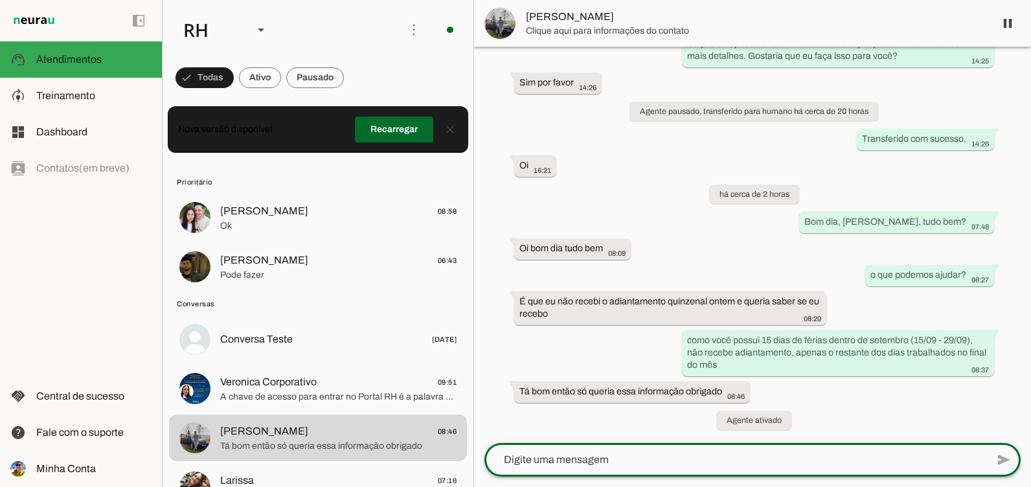
click at [674, 465] on textarea at bounding box center [736, 460] width 503 height 16
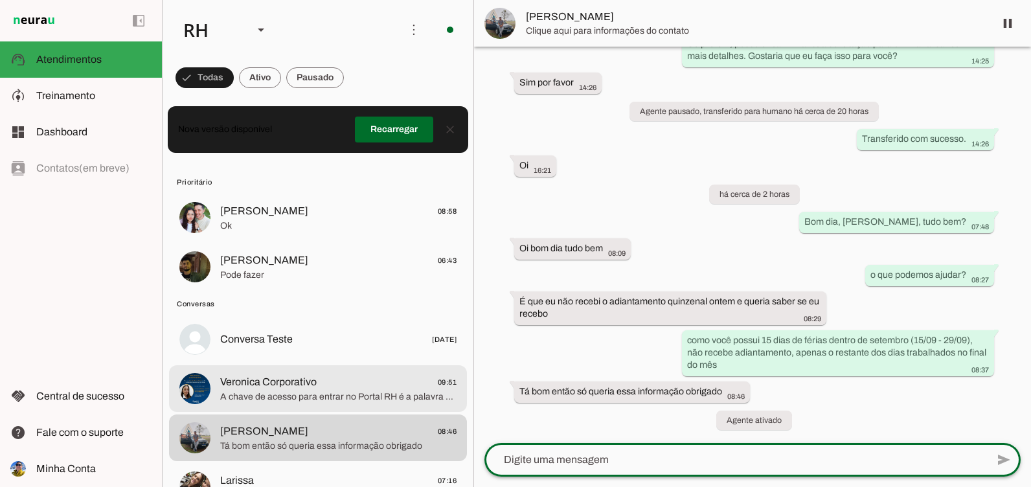
click at [315, 385] on span "Veronica Corporativo" at bounding box center [268, 382] width 97 height 16
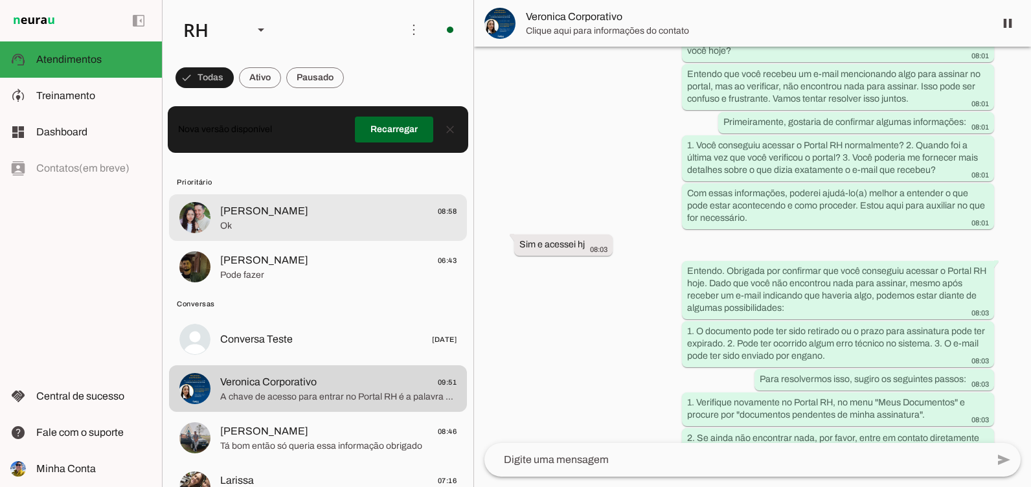
scroll to position [3366, 0]
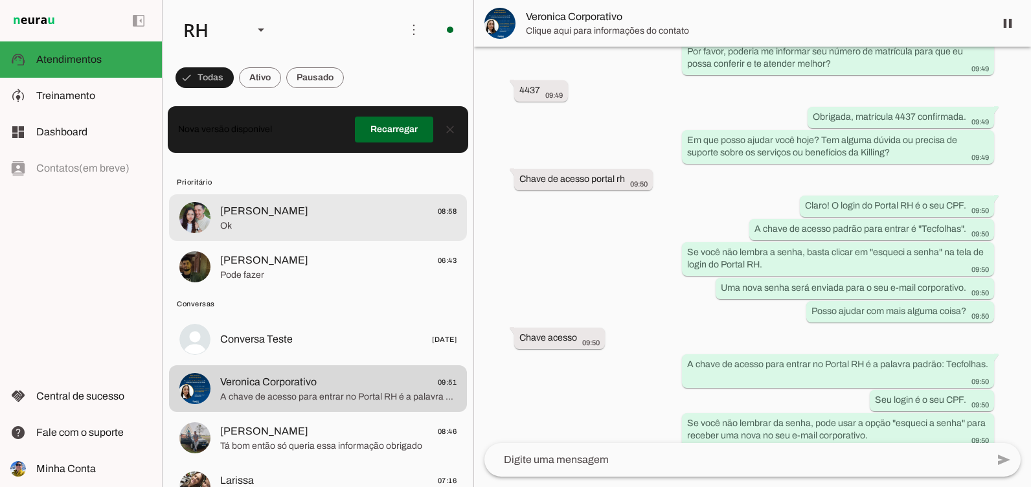
click at [300, 229] on span "Ok" at bounding box center [338, 226] width 236 height 13
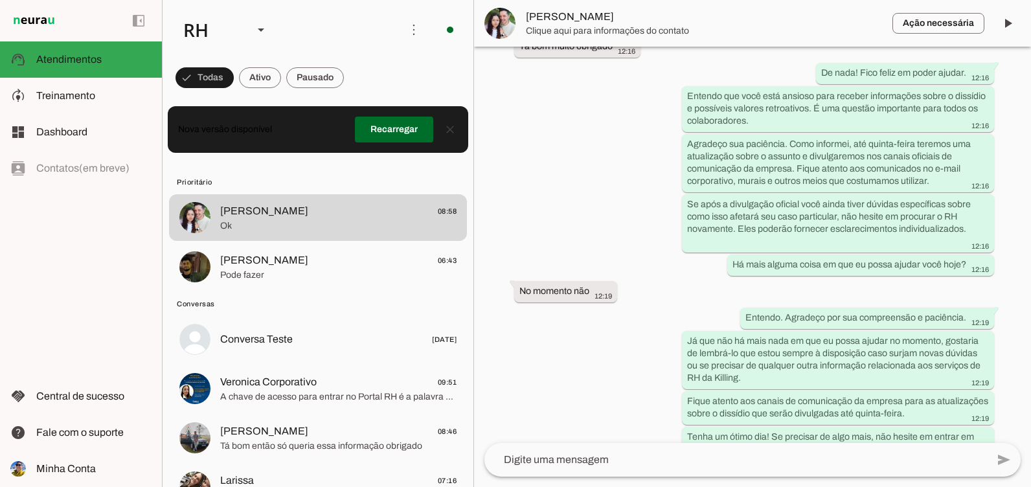
click at [542, 459] on textarea at bounding box center [736, 460] width 503 height 16
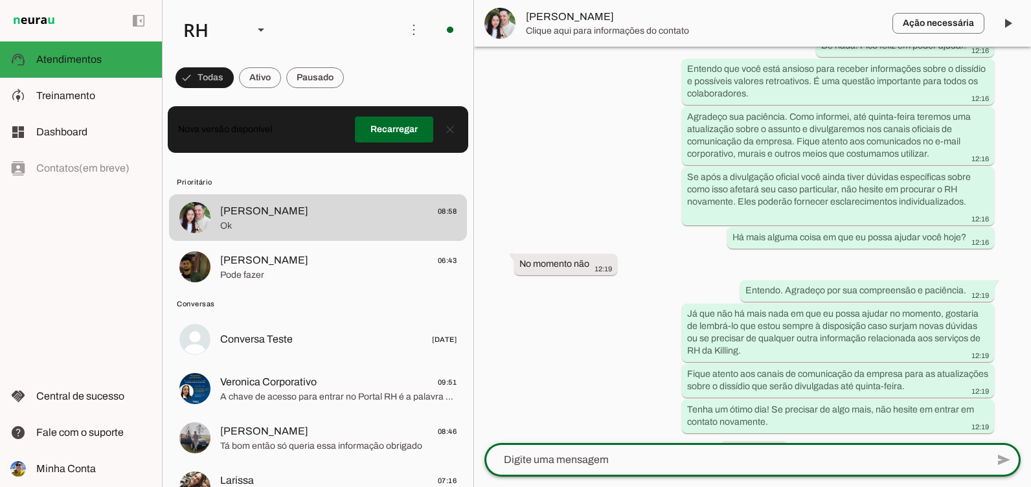
scroll to position [13450, 0]
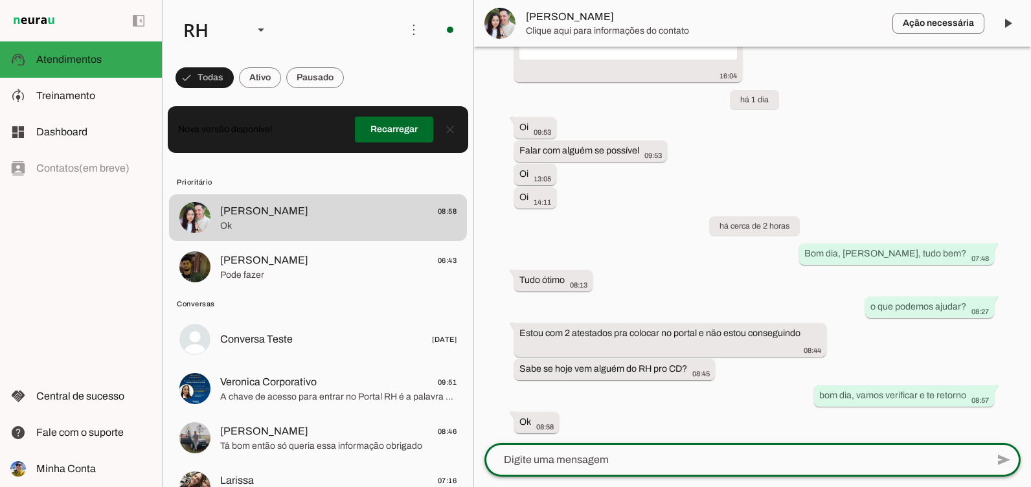
click at [556, 456] on textarea at bounding box center [736, 460] width 503 height 16
click at [638, 466] on textarea "não te" at bounding box center [736, 460] width 503 height 16
click at [606, 471] on div "não te" at bounding box center [736, 460] width 503 height 34
click at [645, 454] on textarea "não te" at bounding box center [736, 460] width 503 height 16
click at [567, 462] on textarea "não te" at bounding box center [736, 460] width 503 height 16
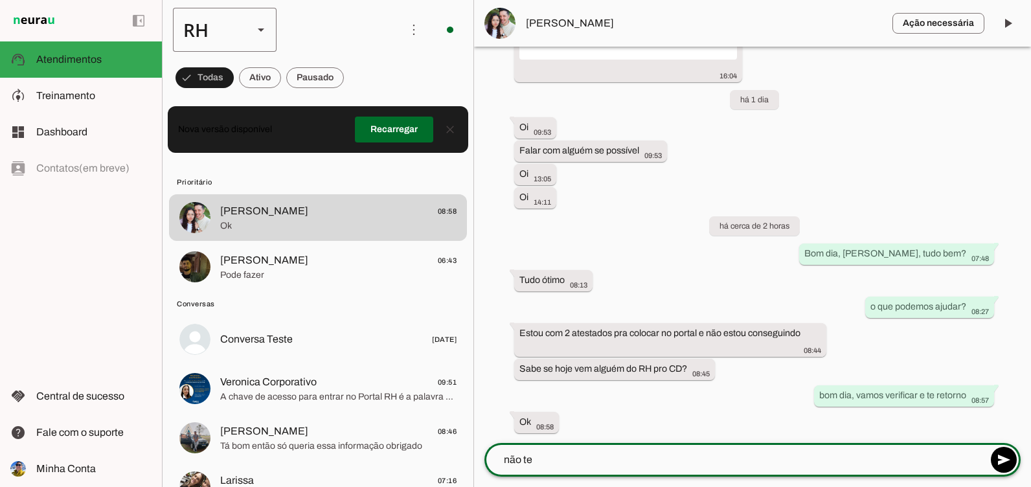
type textarea "não te"
type md-outlined-text-field "não te"
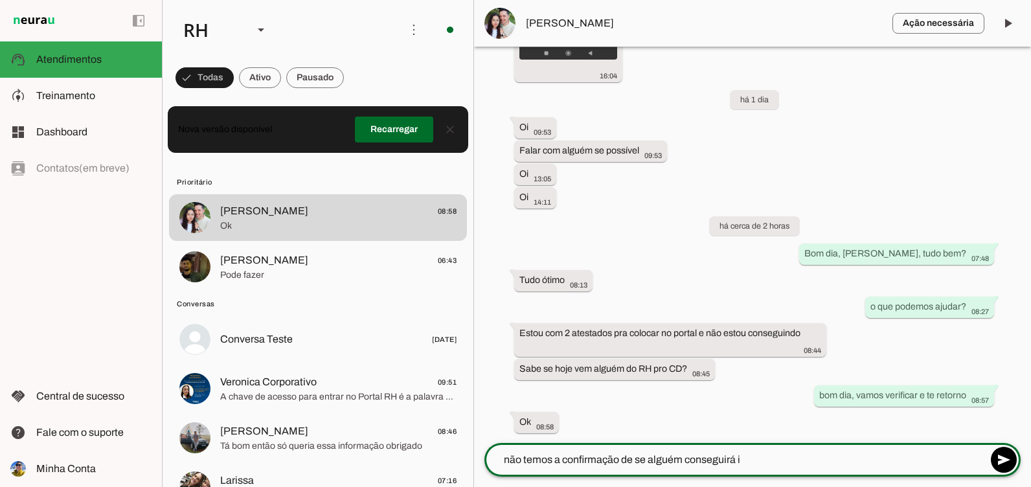
type textarea "não temos a confirmação de se alguém conseguirá ir"
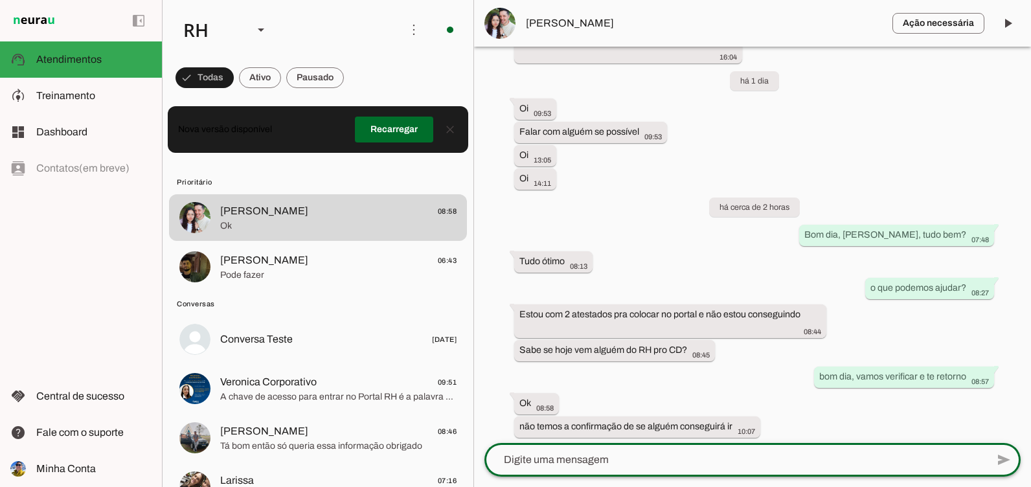
scroll to position [13473, 0]
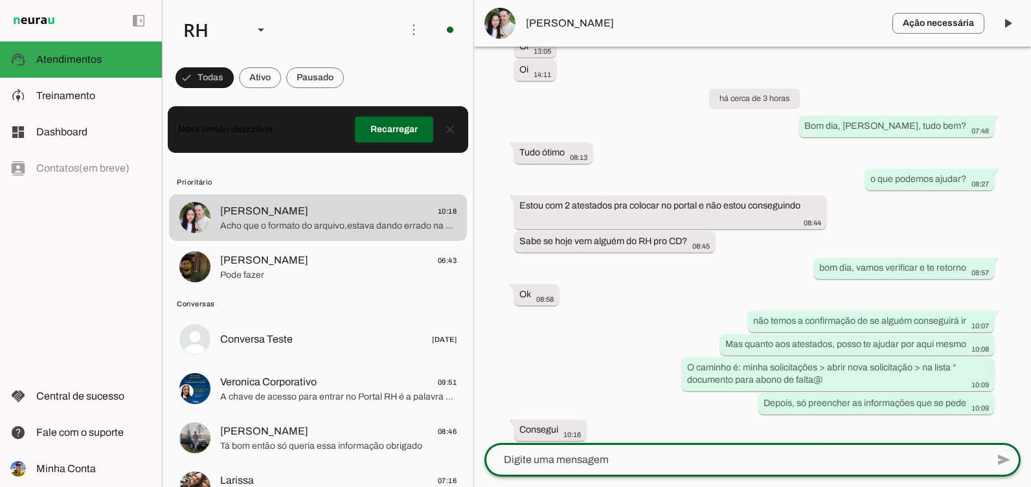
scroll to position [13621, 0]
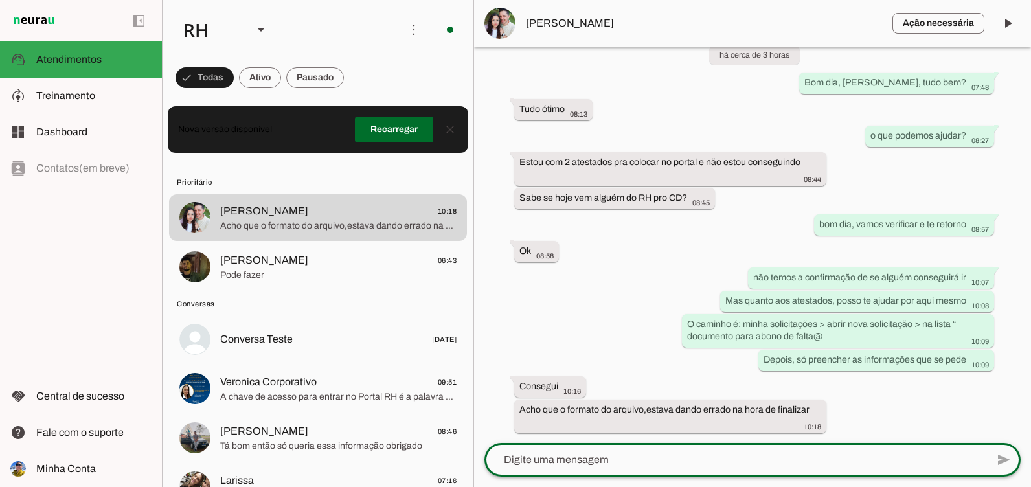
click at [571, 466] on textarea at bounding box center [736, 460] width 503 height 16
click at [545, 460] on textarea "ok," at bounding box center [736, 460] width 503 height 16
type textarea "o"
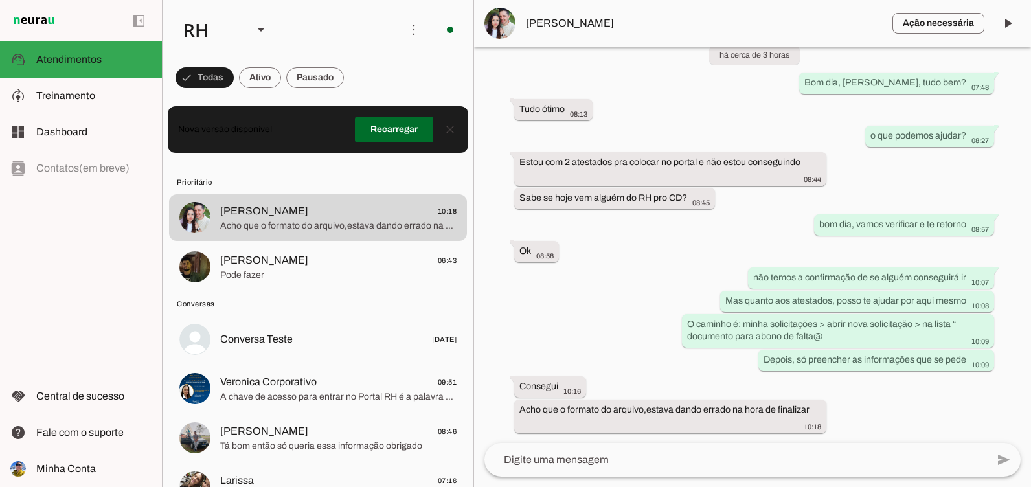
click at [1025, 24] on md-item "Ação necessária O Agente detectou que uma ação humana é necessária, resolva a q…" at bounding box center [752, 23] width 557 height 47
click at [0, 0] on md-item "close Informações do contato" at bounding box center [0, 0] width 0 height 0
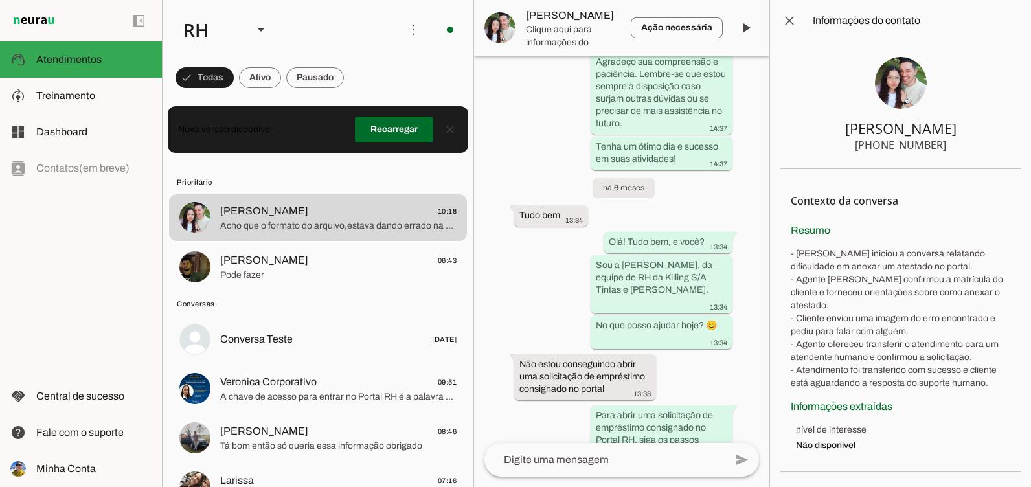
scroll to position [21836, 0]
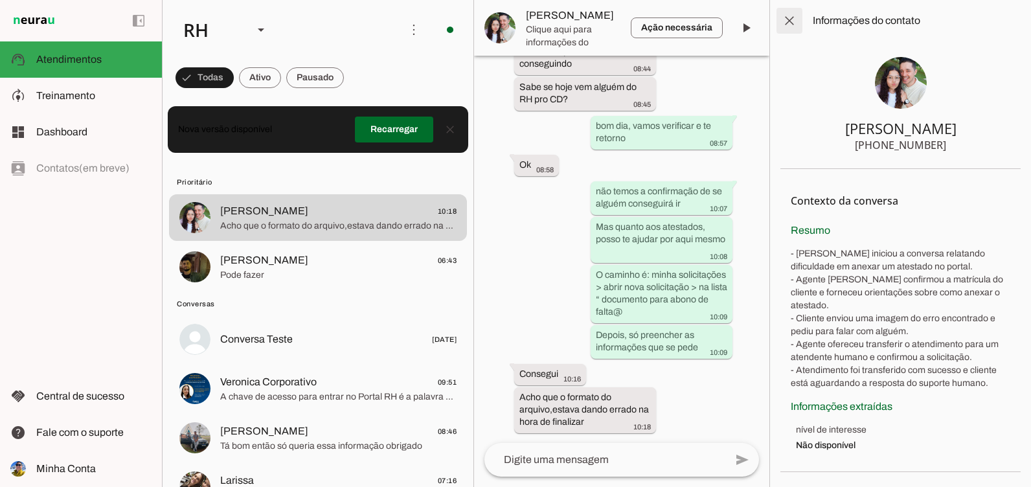
click at [786, 20] on span at bounding box center [789, 20] width 31 height 31
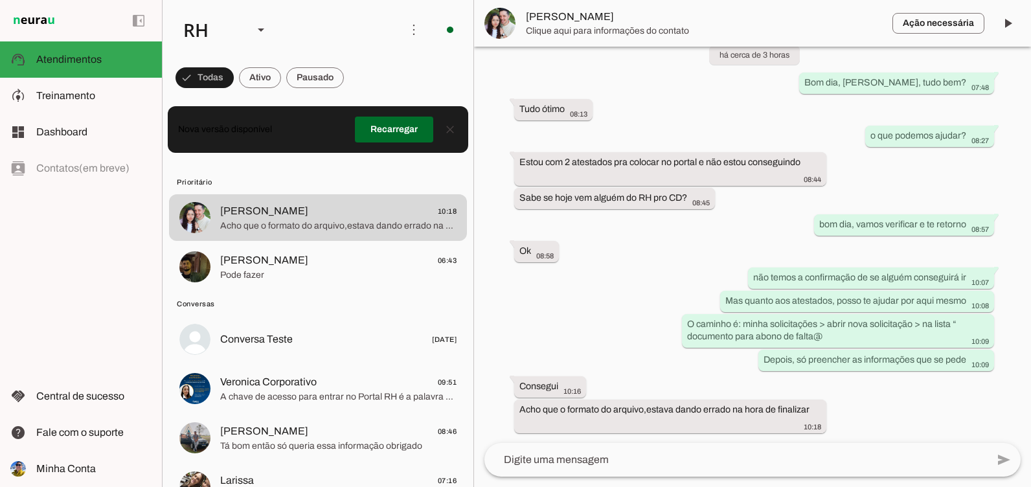
scroll to position [13621, 0]
click at [998, 23] on span at bounding box center [1007, 23] width 31 height 31
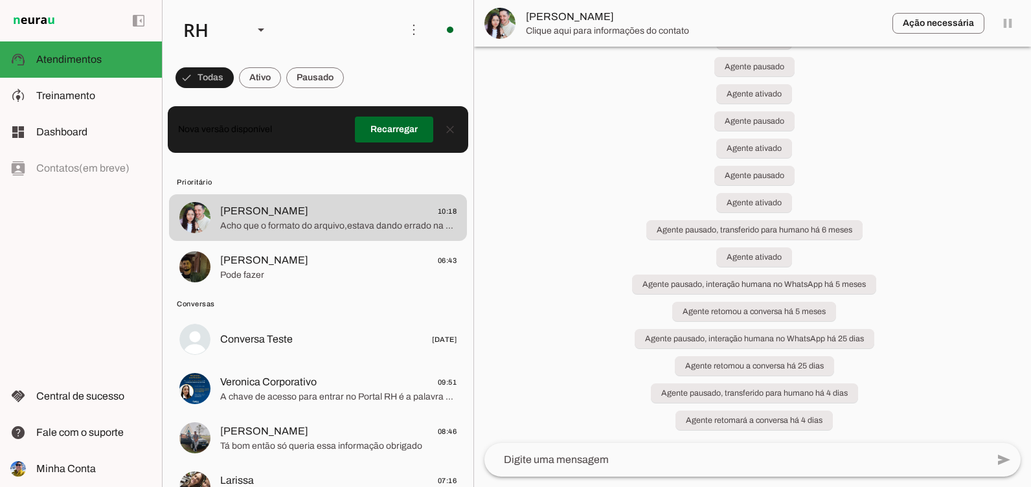
click at [325, 278] on span "Pode fazer" at bounding box center [338, 275] width 236 height 13
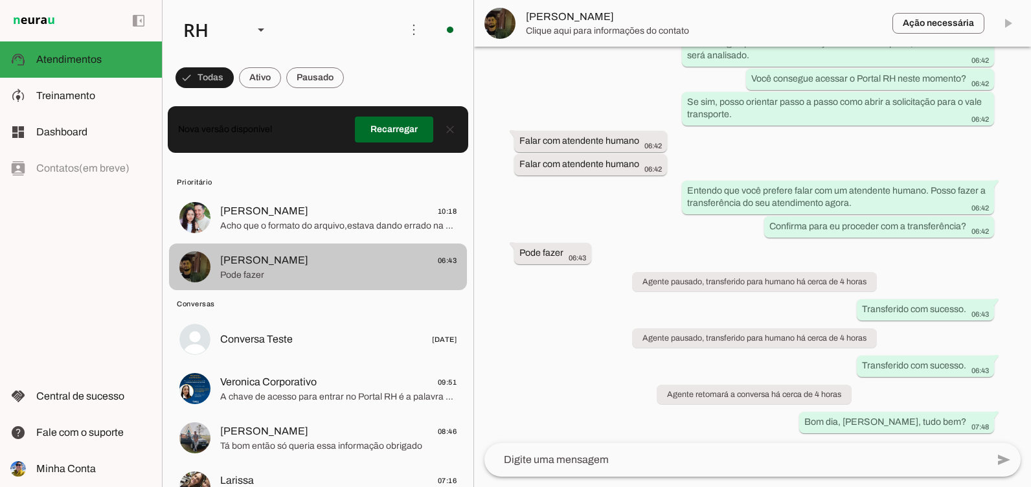
scroll to position [3500, 0]
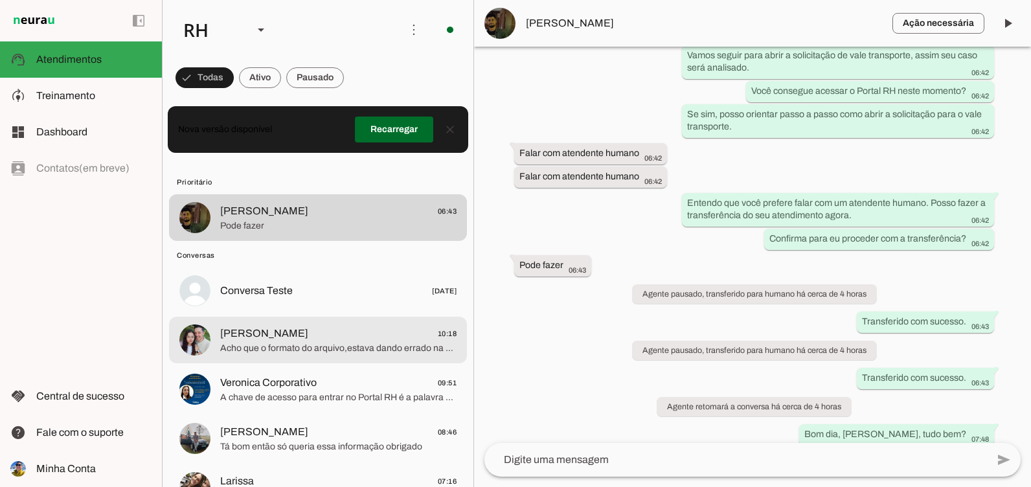
click at [233, 332] on span "[PERSON_NAME]" at bounding box center [264, 334] width 88 height 16
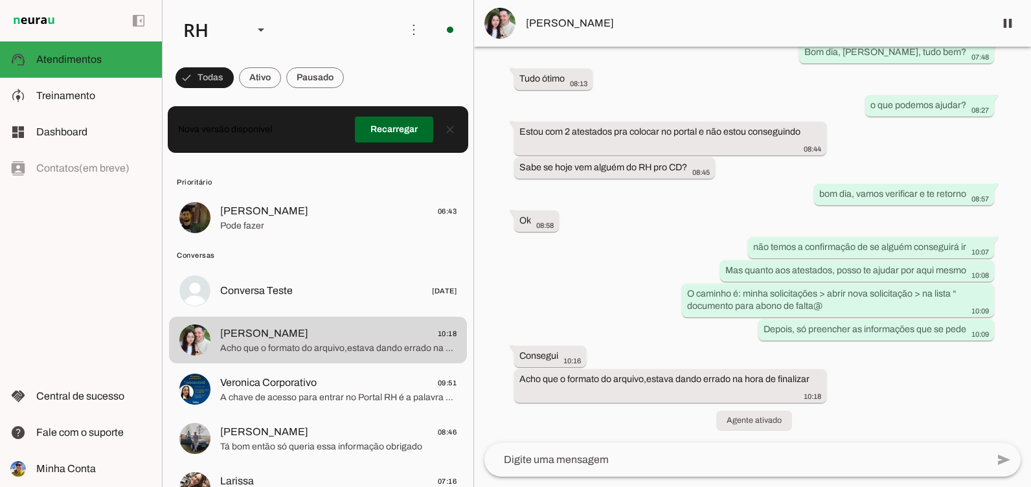
scroll to position [13622, 0]
